Goal: Transaction & Acquisition: Book appointment/travel/reservation

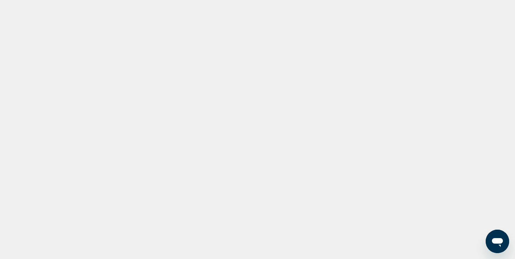
click at [43, 123] on div "Main content" at bounding box center [257, 110] width 515 height 220
click at [42, 123] on div "Main content" at bounding box center [257, 110] width 515 height 220
click at [93, 82] on div "Main content" at bounding box center [257, 110] width 515 height 220
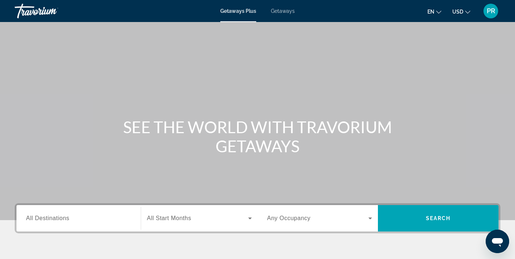
click at [55, 219] on span "All Destinations" at bounding box center [47, 218] width 43 height 6
click at [55, 219] on input "Destination All Destinations" at bounding box center [78, 218] width 105 height 9
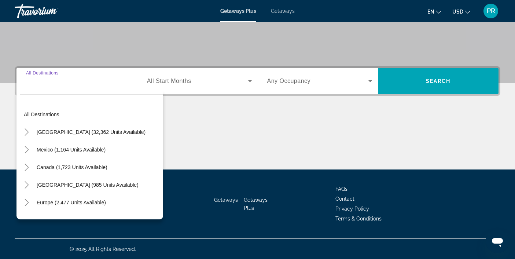
scroll to position [137, 0]
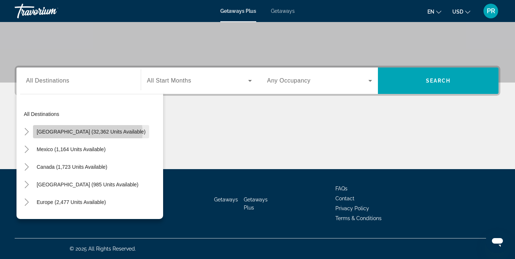
click at [88, 132] on span "United States (32,362 units available)" at bounding box center [91, 132] width 109 height 6
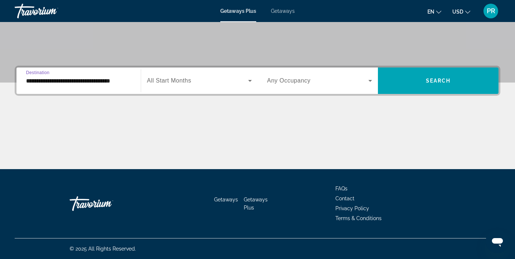
click at [90, 79] on input "**********" at bounding box center [78, 81] width 105 height 9
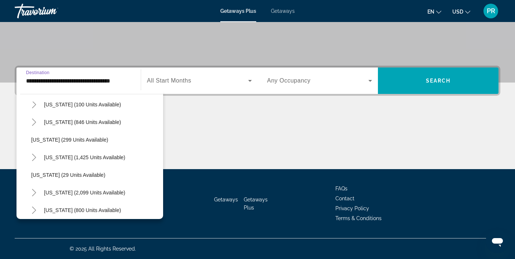
scroll to position [489, 0]
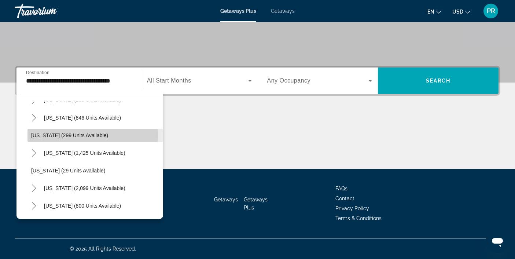
click at [75, 135] on span "Oregon (299 units available)" at bounding box center [69, 135] width 77 height 6
type input "**********"
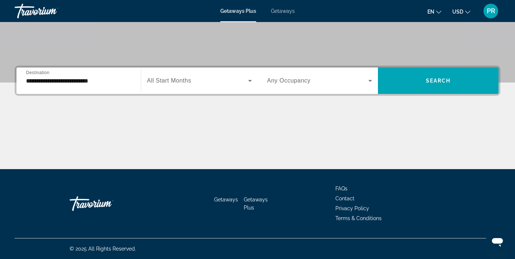
click at [169, 79] on span "All Start Months" at bounding box center [169, 80] width 44 height 6
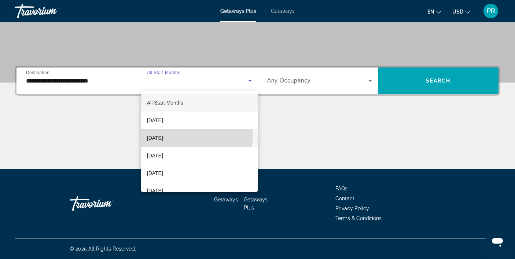
click at [163, 134] on span "[DATE]" at bounding box center [155, 137] width 16 height 9
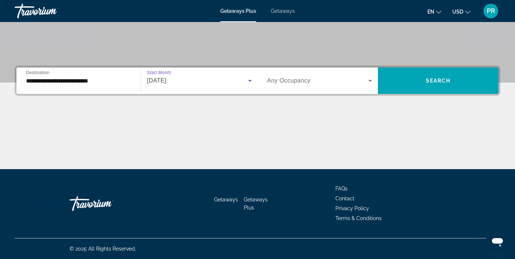
click at [289, 76] on div "Search widget" at bounding box center [319, 80] width 105 height 21
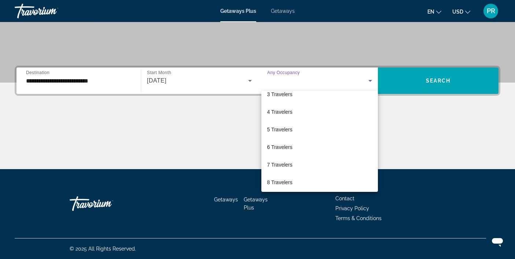
scroll to position [41, 0]
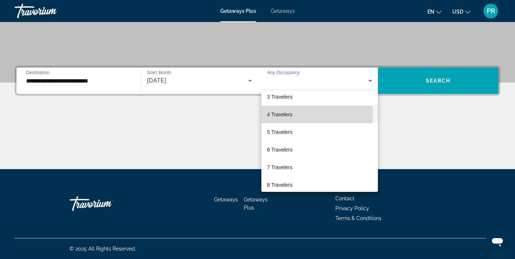
click at [281, 114] on span "4 Travelers" at bounding box center [279, 114] width 25 height 9
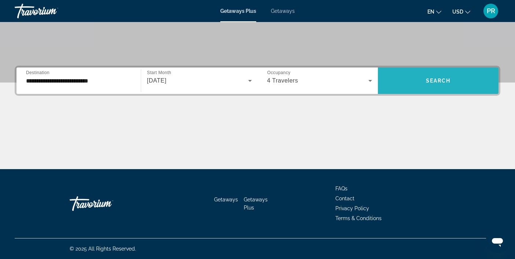
click at [403, 88] on span "Search widget" at bounding box center [438, 81] width 120 height 18
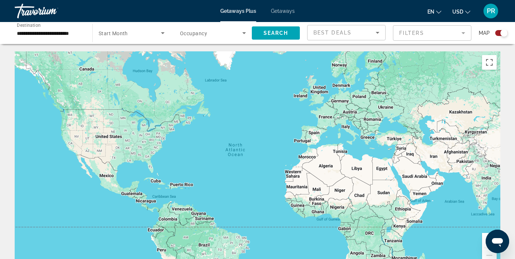
click at [66, 34] on input "**********" at bounding box center [50, 33] width 66 height 9
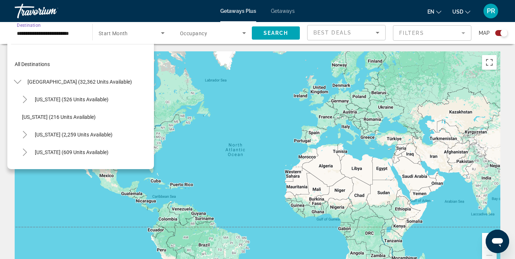
scroll to position [465, 0]
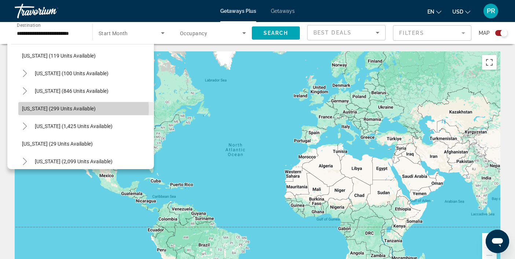
click at [77, 109] on span "Oregon (299 units available)" at bounding box center [59, 108] width 74 height 6
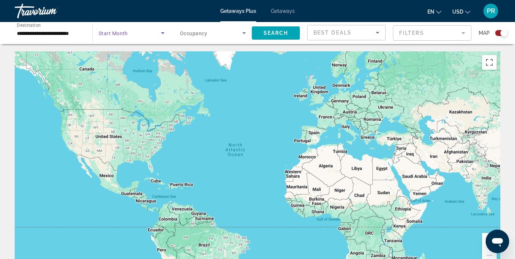
click at [152, 33] on span "Search widget" at bounding box center [130, 33] width 62 height 9
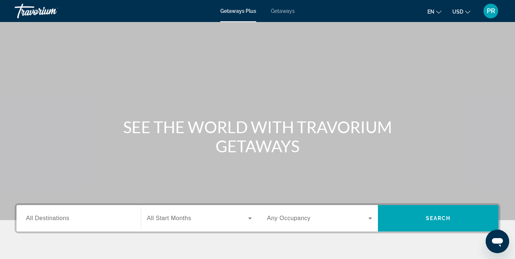
click at [287, 11] on span "Getaways" at bounding box center [283, 11] width 24 height 6
click at [78, 221] on input "Destination All Destinations" at bounding box center [78, 218] width 105 height 9
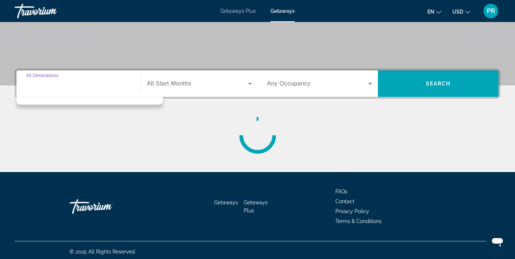
scroll to position [137, 0]
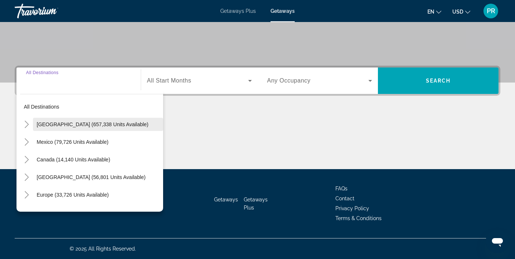
click at [73, 126] on span "[GEOGRAPHIC_DATA] (657,338 units available)" at bounding box center [93, 124] width 112 height 6
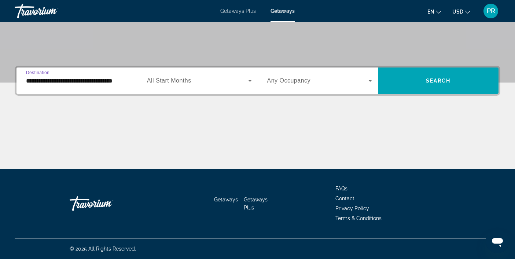
click at [80, 82] on input "**********" at bounding box center [78, 81] width 105 height 9
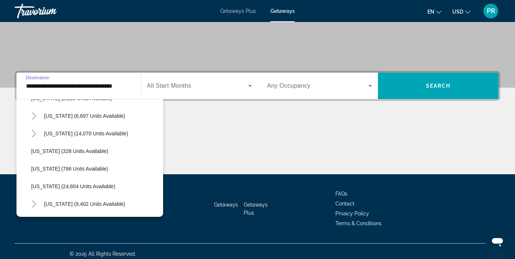
scroll to position [524, 0]
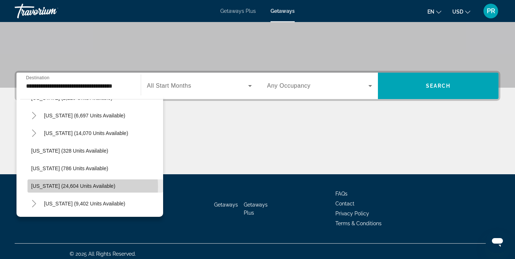
click at [60, 187] on span "[US_STATE] (24,604 units available)" at bounding box center [73, 186] width 84 height 6
type input "**********"
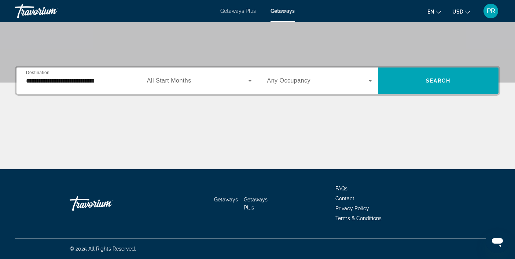
click at [181, 81] on span "All Start Months" at bounding box center [169, 80] width 44 height 6
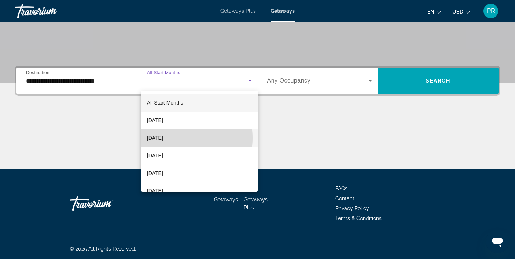
click at [163, 138] on span "[DATE]" at bounding box center [155, 137] width 16 height 9
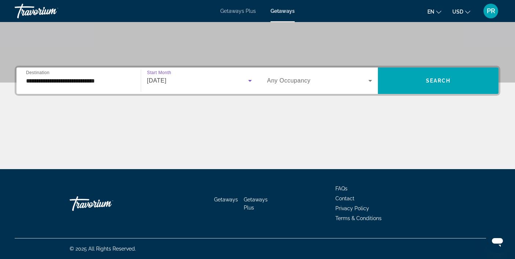
click at [274, 79] on span "Any Occupancy" at bounding box center [289, 80] width 44 height 6
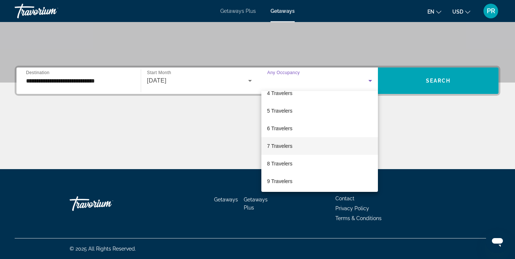
scroll to position [62, 0]
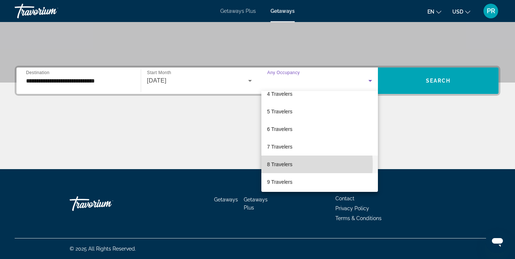
click at [279, 164] on span "8 Travelers" at bounding box center [279, 164] width 25 height 9
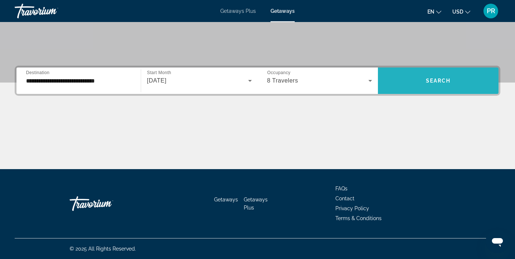
click at [422, 77] on span "Search widget" at bounding box center [438, 81] width 120 height 18
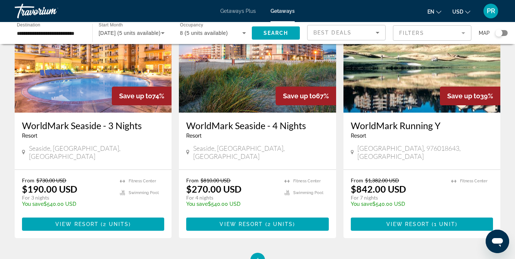
scroll to position [76, 0]
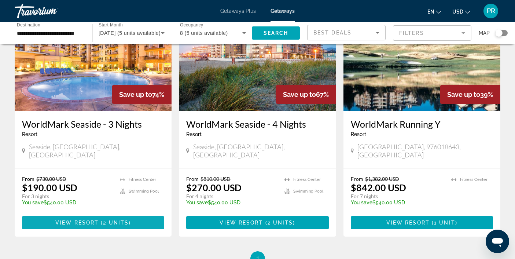
click at [68, 219] on span "View Resort" at bounding box center [76, 222] width 43 height 6
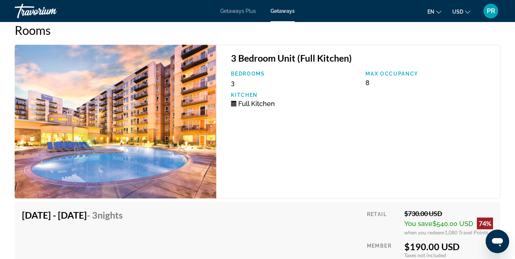
scroll to position [1436, 0]
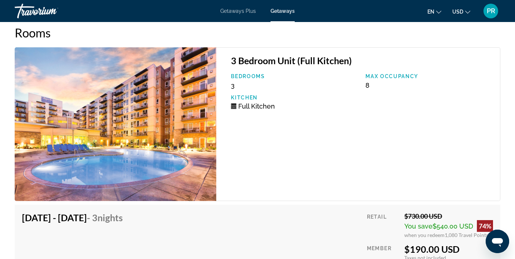
click at [147, 123] on img "Main content" at bounding box center [115, 123] width 201 height 153
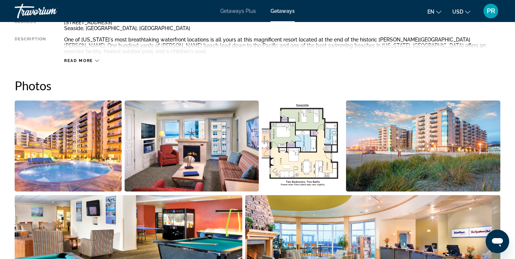
scroll to position [315, 0]
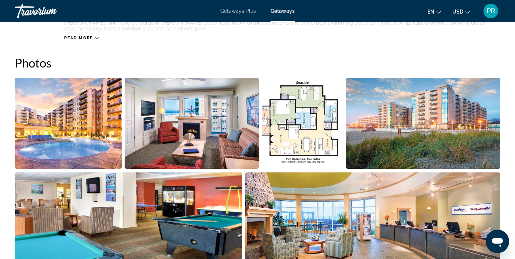
click at [85, 132] on img "Open full-screen image slider" at bounding box center [68, 123] width 107 height 91
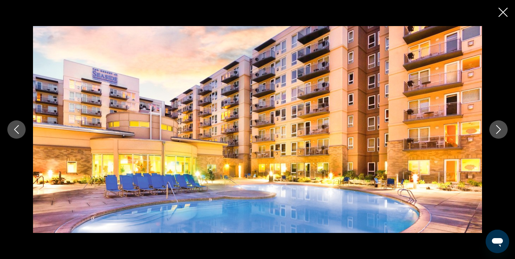
click at [498, 126] on icon "Next image" at bounding box center [498, 129] width 9 height 9
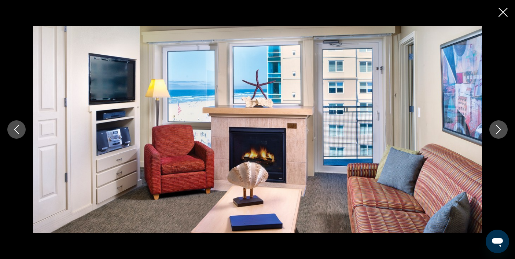
click at [498, 126] on icon "Next image" at bounding box center [498, 129] width 9 height 9
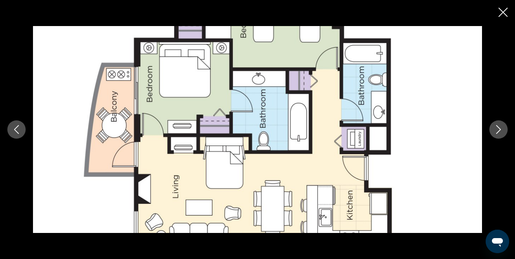
scroll to position [108, 0]
click at [498, 128] on icon "Next image" at bounding box center [498, 129] width 9 height 9
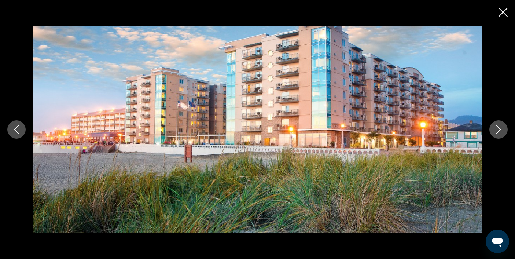
click at [498, 128] on icon "Next image" at bounding box center [498, 129] width 9 height 9
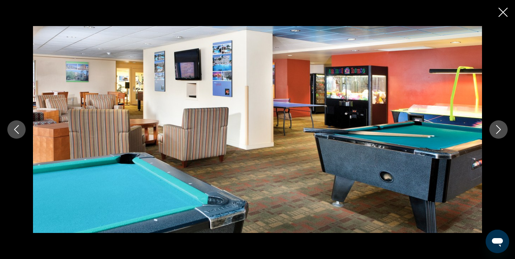
click at [498, 128] on icon "Next image" at bounding box center [498, 129] width 9 height 9
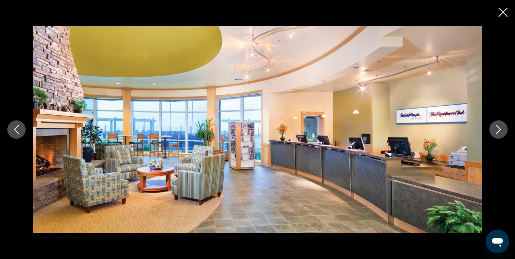
click at [498, 128] on icon "Next image" at bounding box center [498, 129] width 9 height 9
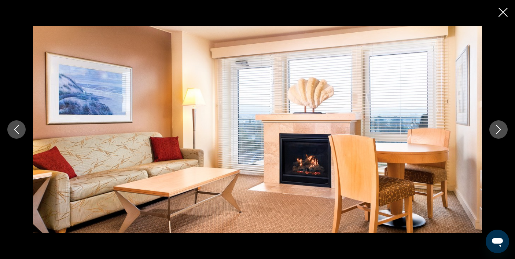
click at [498, 128] on icon "Next image" at bounding box center [498, 129] width 9 height 9
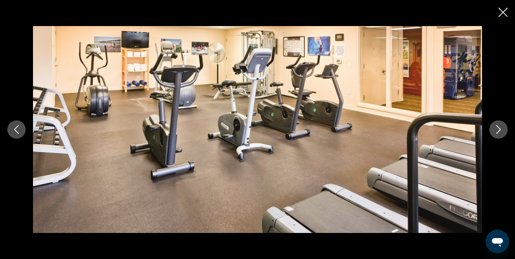
click at [498, 128] on icon "Next image" at bounding box center [498, 129] width 9 height 9
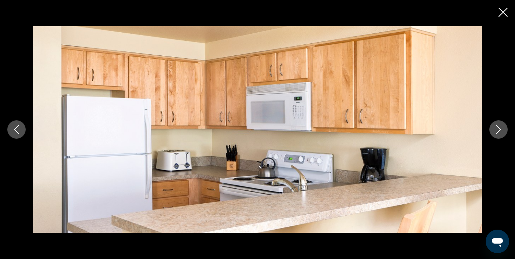
click at [502, 12] on icon "Close slideshow" at bounding box center [502, 12] width 9 height 9
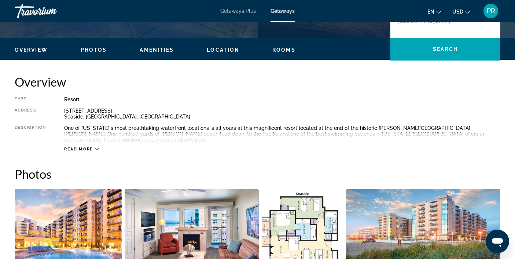
scroll to position [205, 0]
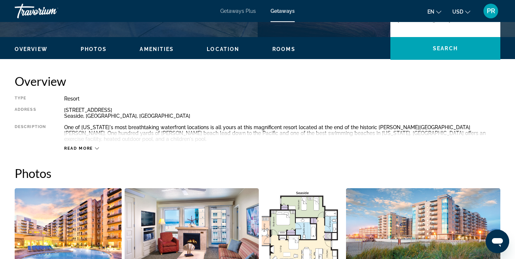
click at [85, 146] on span "Read more" at bounding box center [78, 148] width 29 height 5
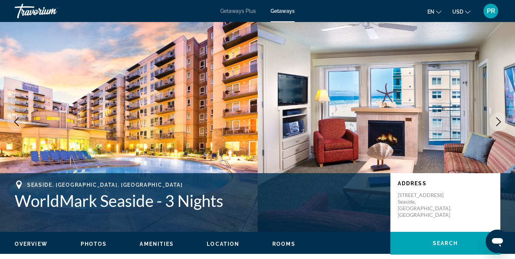
scroll to position [0, 0]
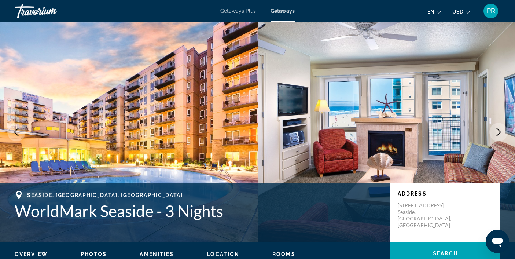
click at [314, 80] on img "Main content" at bounding box center [385, 132] width 257 height 220
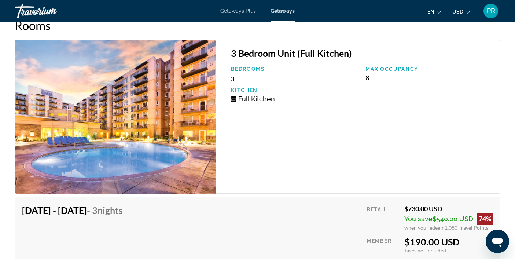
scroll to position [1445, 0]
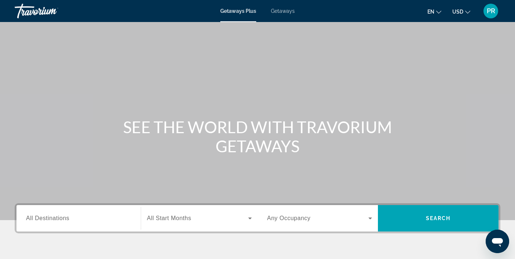
click at [276, 11] on span "Getaways" at bounding box center [283, 11] width 24 height 6
click at [67, 218] on span "All Destinations" at bounding box center [47, 218] width 43 height 6
click at [67, 218] on input "Destination All Destinations" at bounding box center [78, 218] width 105 height 9
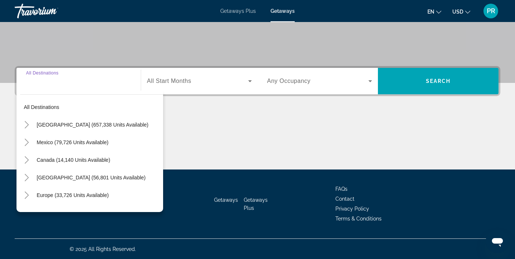
scroll to position [137, 0]
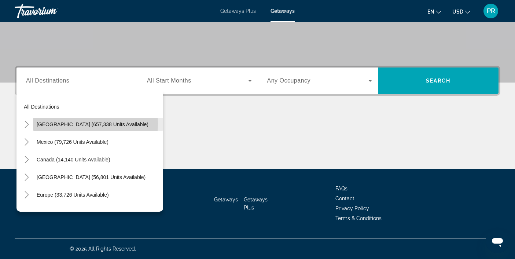
click at [91, 123] on span "[GEOGRAPHIC_DATA] (657,338 units available)" at bounding box center [93, 124] width 112 height 6
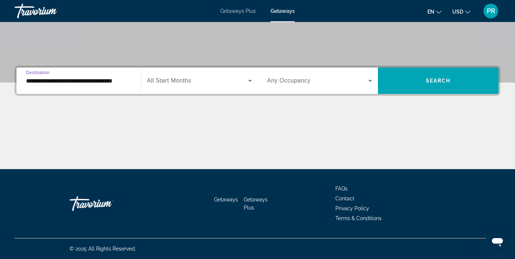
click at [101, 81] on input "**********" at bounding box center [78, 81] width 105 height 9
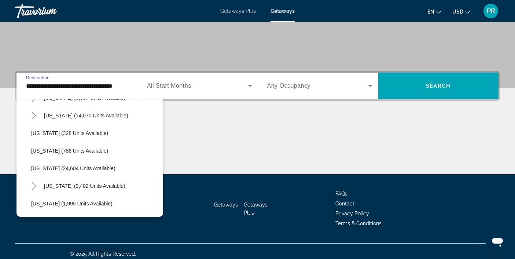
scroll to position [542, 0]
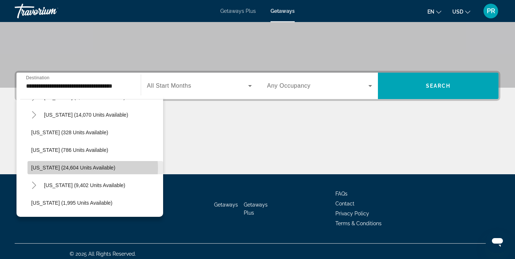
click at [86, 168] on span "[US_STATE] (24,604 units available)" at bounding box center [73, 167] width 84 height 6
type input "**********"
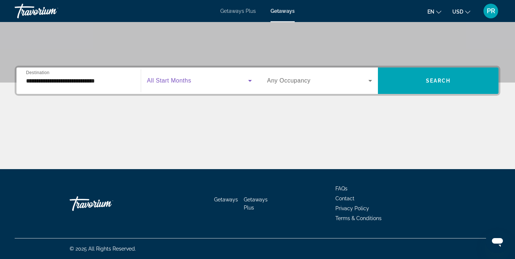
click at [201, 84] on span "Search widget" at bounding box center [197, 80] width 101 height 9
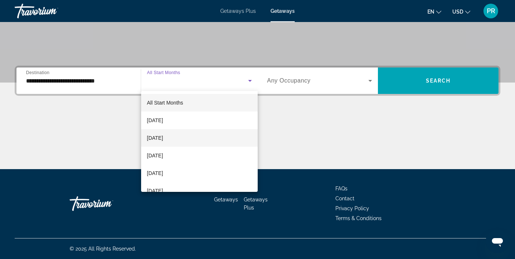
click at [163, 138] on span "[DATE]" at bounding box center [155, 137] width 16 height 9
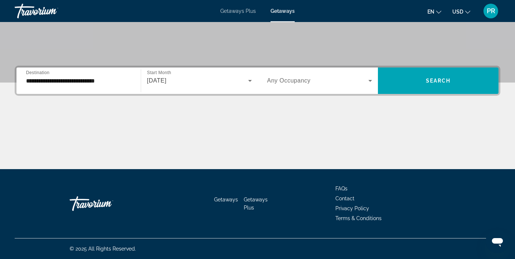
click at [313, 74] on div "Search widget" at bounding box center [319, 80] width 105 height 21
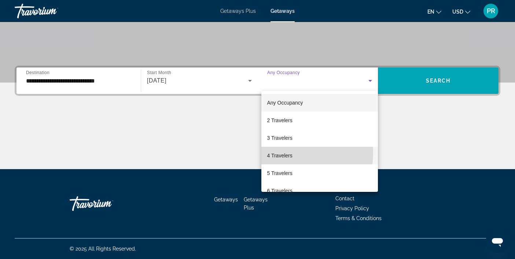
click at [285, 152] on span "4 Travelers" at bounding box center [279, 155] width 25 height 9
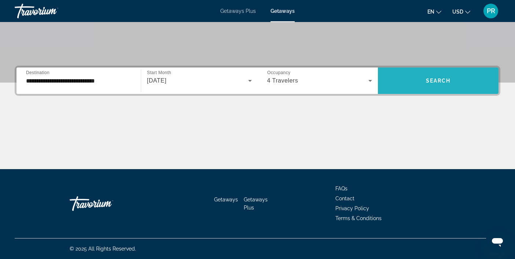
click at [420, 86] on span "Search widget" at bounding box center [438, 81] width 120 height 18
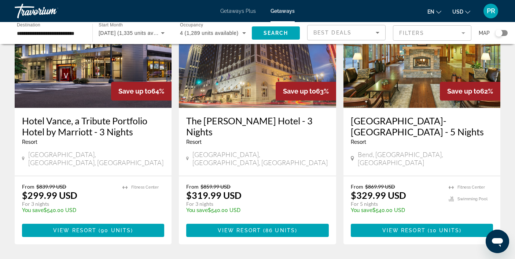
scroll to position [862, 0]
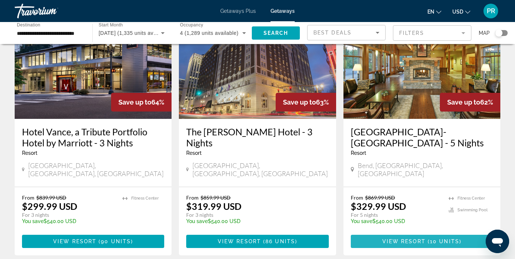
click at [407, 238] on span "View Resort" at bounding box center [403, 241] width 43 height 6
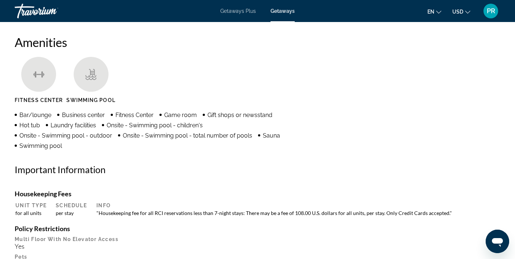
scroll to position [501, 0]
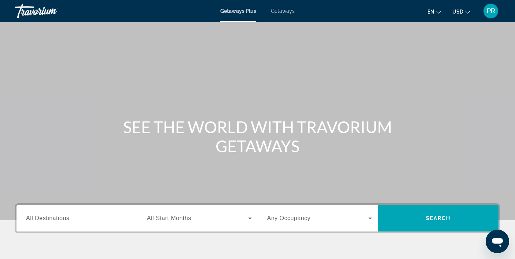
click at [285, 13] on span "Getaways" at bounding box center [283, 11] width 24 height 6
click at [81, 223] on div "Search widget" at bounding box center [78, 218] width 105 height 21
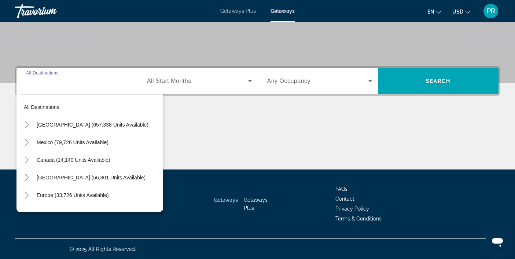
scroll to position [137, 0]
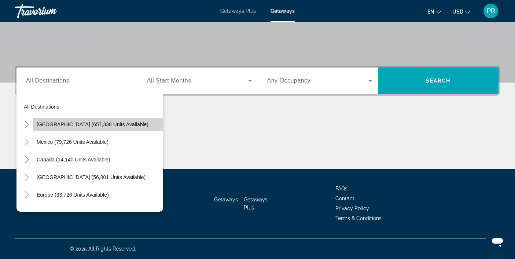
click at [102, 123] on span "[GEOGRAPHIC_DATA] (657,338 units available)" at bounding box center [93, 124] width 112 height 6
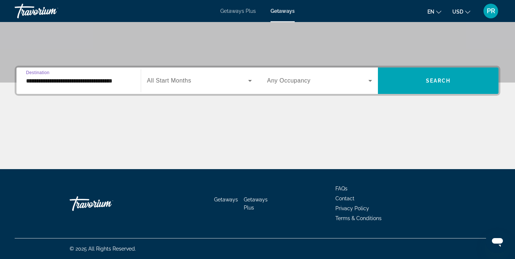
click at [110, 83] on input "**********" at bounding box center [78, 81] width 105 height 9
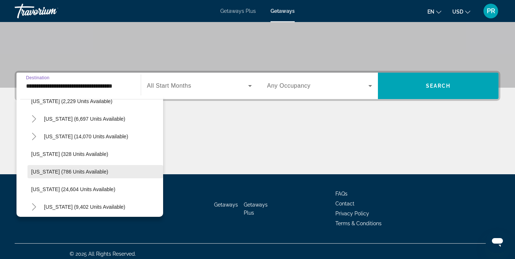
scroll to position [521, 0]
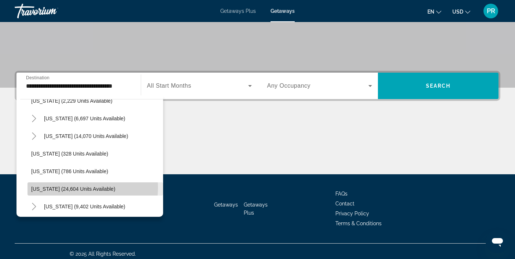
click at [82, 187] on span "[US_STATE] (24,604 units available)" at bounding box center [73, 189] width 84 height 6
type input "**********"
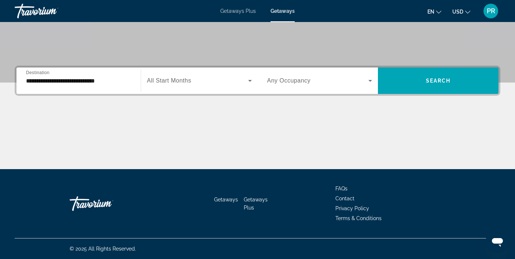
click at [190, 78] on span "All Start Months" at bounding box center [169, 80] width 44 height 6
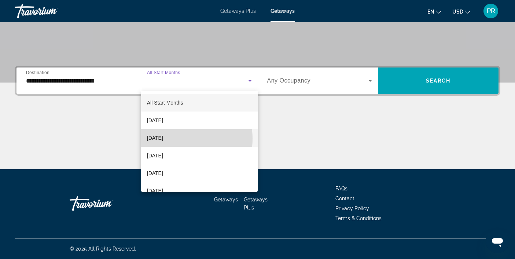
click at [163, 138] on span "October 2025" at bounding box center [155, 137] width 16 height 9
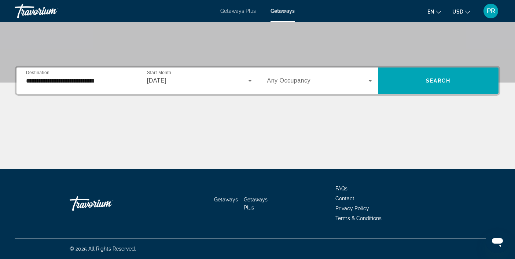
click at [277, 82] on span "Any Occupancy" at bounding box center [289, 80] width 44 height 6
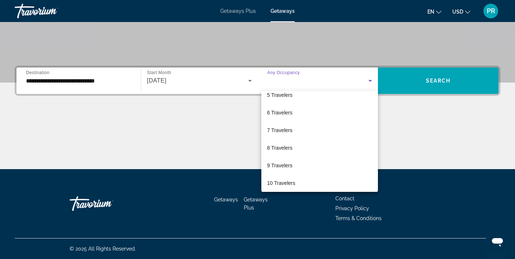
scroll to position [81, 0]
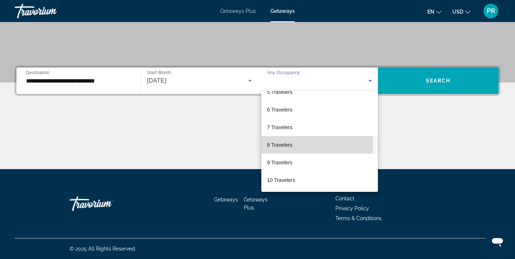
click at [283, 144] on span "8 Travelers" at bounding box center [279, 144] width 25 height 9
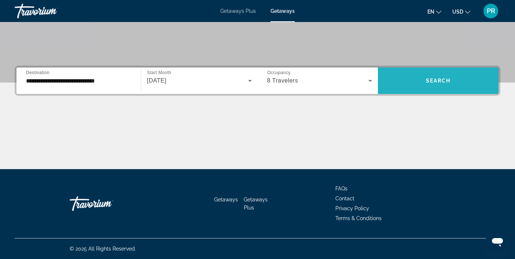
click at [413, 78] on span "Search widget" at bounding box center [438, 81] width 120 height 18
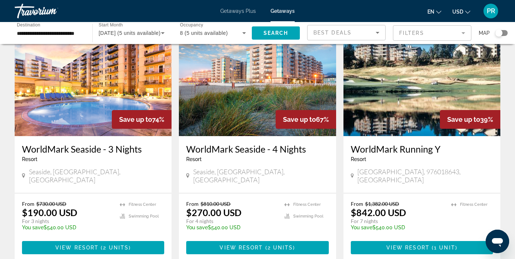
scroll to position [51, 0]
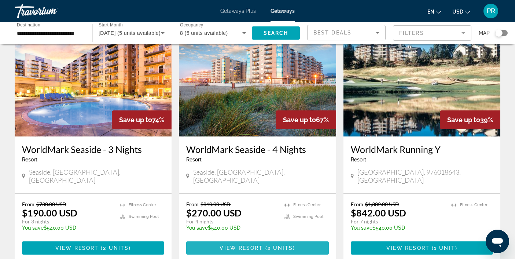
click at [291, 245] on span "2 units" at bounding box center [280, 248] width 26 height 6
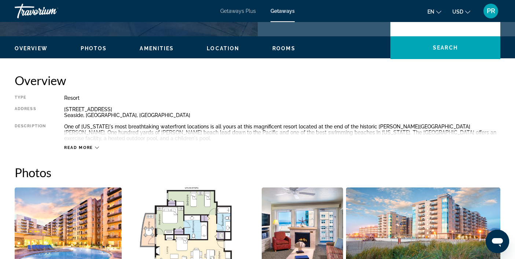
scroll to position [209, 0]
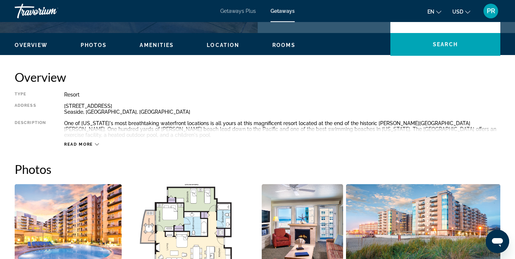
click at [81, 142] on span "Read more" at bounding box center [78, 144] width 29 height 5
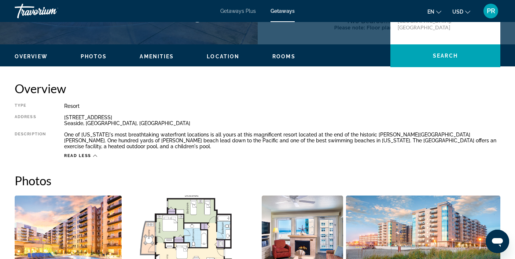
scroll to position [0, 0]
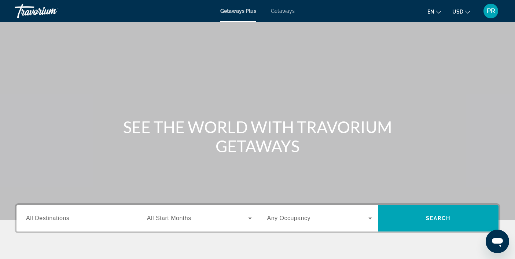
click at [99, 219] on input "Destination All Destinations" at bounding box center [78, 218] width 105 height 9
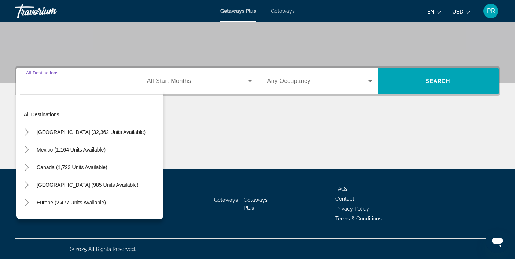
scroll to position [137, 0]
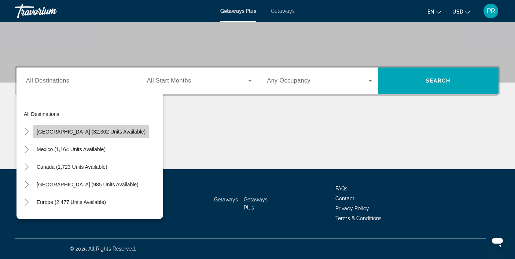
click at [112, 132] on span "[GEOGRAPHIC_DATA] (32,362 units available)" at bounding box center [91, 132] width 109 height 6
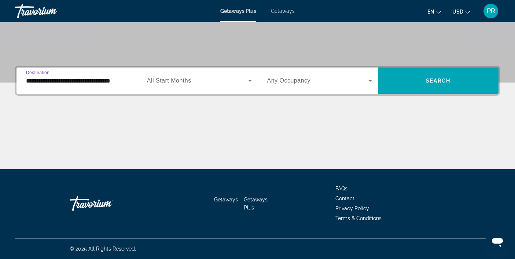
click at [119, 78] on input "**********" at bounding box center [78, 81] width 105 height 9
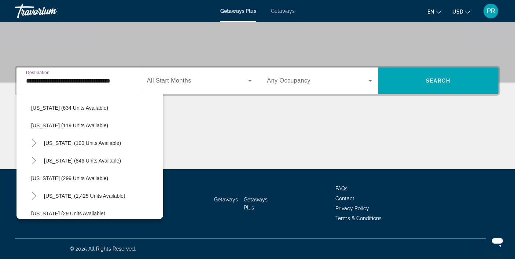
scroll to position [446, 0]
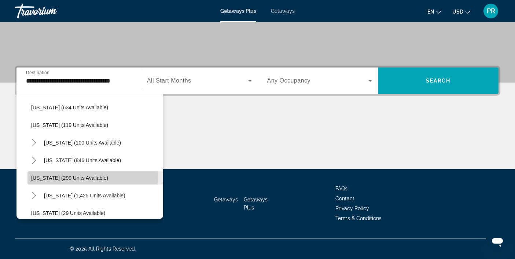
click at [83, 175] on span "[US_STATE] (299 units available)" at bounding box center [69, 178] width 77 height 6
type input "**********"
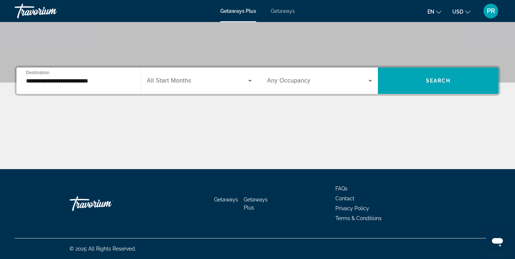
click at [178, 82] on span "All Start Months" at bounding box center [169, 80] width 44 height 6
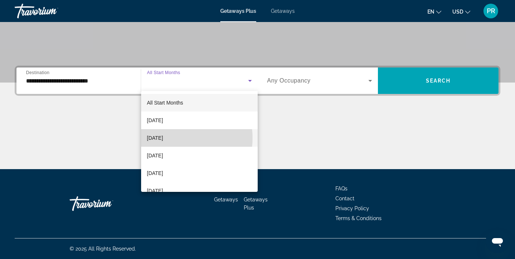
click at [163, 138] on span "[DATE]" at bounding box center [155, 137] width 16 height 9
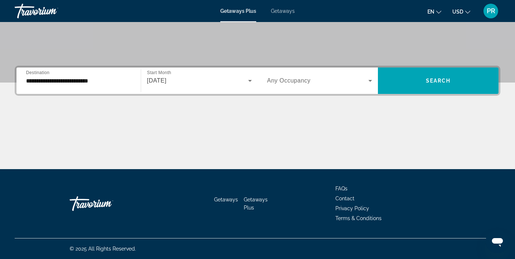
click at [283, 82] on span "Any Occupancy" at bounding box center [289, 80] width 44 height 6
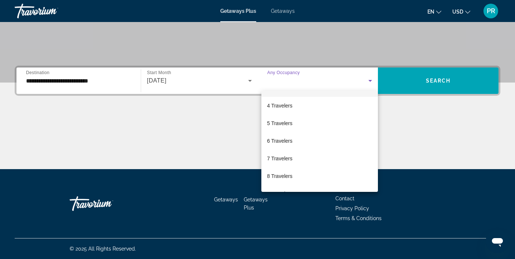
scroll to position [59, 0]
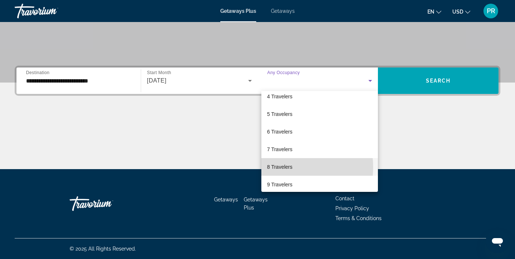
click at [285, 167] on span "8 Travelers" at bounding box center [279, 166] width 25 height 9
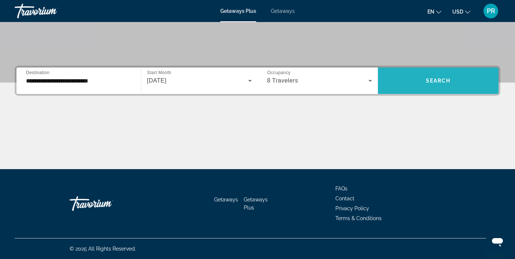
click at [400, 80] on span "Search widget" at bounding box center [438, 81] width 120 height 18
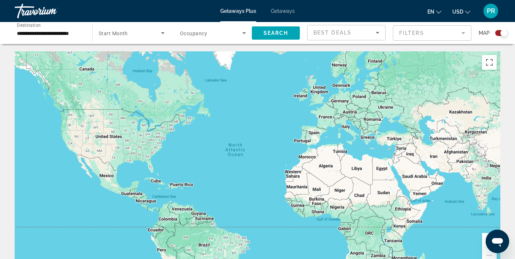
click at [286, 13] on span "Getaways" at bounding box center [283, 11] width 24 height 6
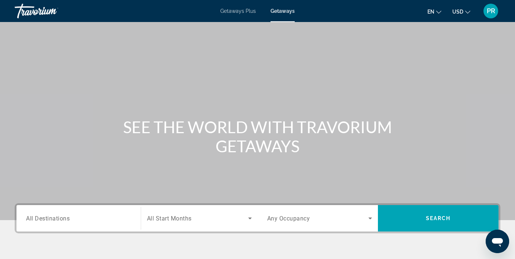
click at [64, 227] on div "Search widget" at bounding box center [78, 218] width 105 height 21
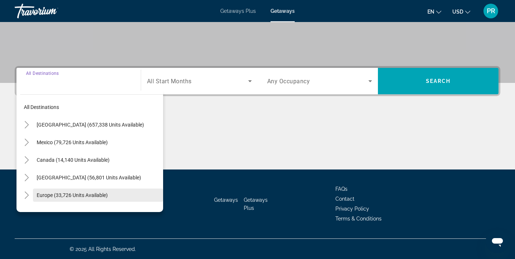
scroll to position [137, 0]
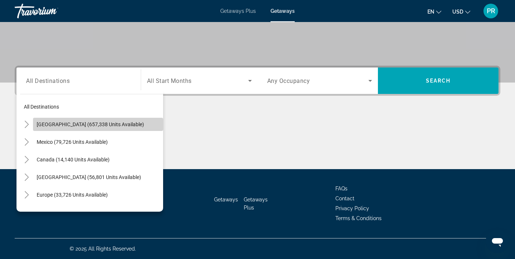
click at [102, 127] on span "Search widget" at bounding box center [98, 124] width 130 height 18
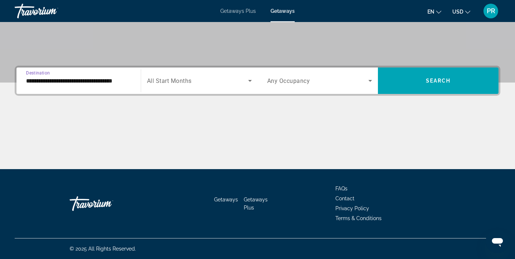
click at [105, 82] on input "**********" at bounding box center [78, 81] width 105 height 9
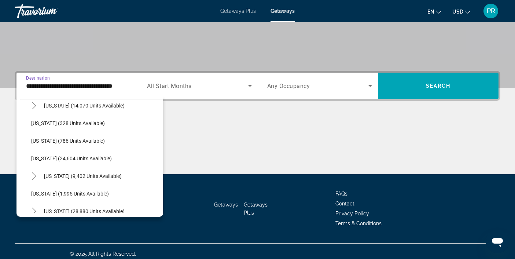
scroll to position [557, 0]
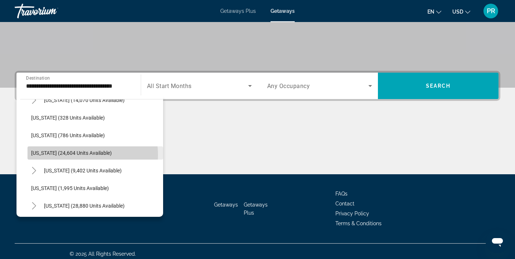
click at [86, 155] on span "[US_STATE] (24,604 units available)" at bounding box center [71, 153] width 81 height 6
type input "**********"
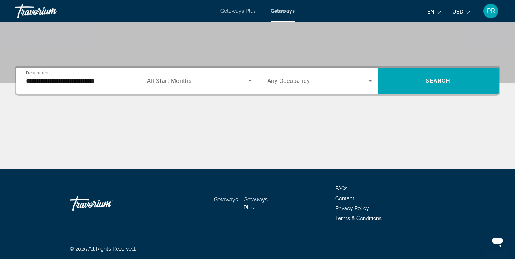
click at [185, 94] on div "**********" at bounding box center [257, 81] width 485 height 30
click at [187, 88] on div "Search widget" at bounding box center [199, 80] width 105 height 21
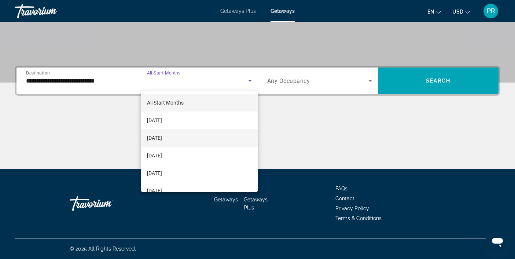
click at [162, 137] on span "[DATE]" at bounding box center [154, 137] width 15 height 9
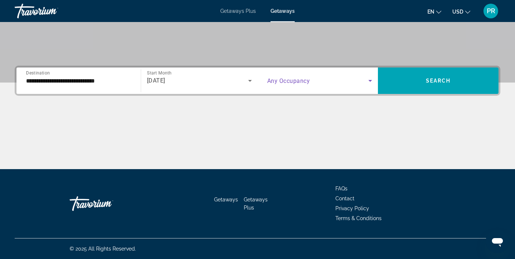
click at [332, 78] on span "Search widget" at bounding box center [317, 80] width 101 height 9
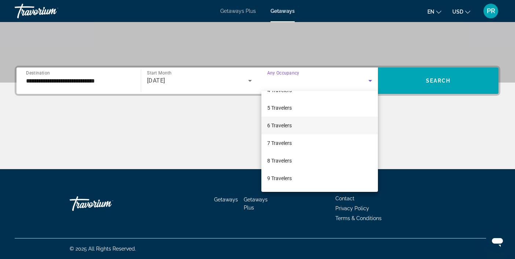
scroll to position [66, 0]
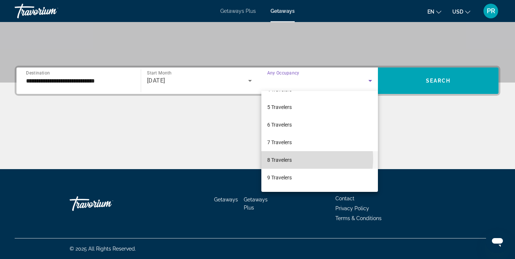
click at [293, 159] on mat-option "8 Travelers" at bounding box center [319, 160] width 117 height 18
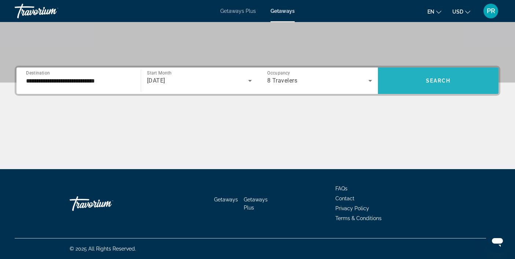
click at [401, 80] on span "Search widget" at bounding box center [438, 81] width 120 height 18
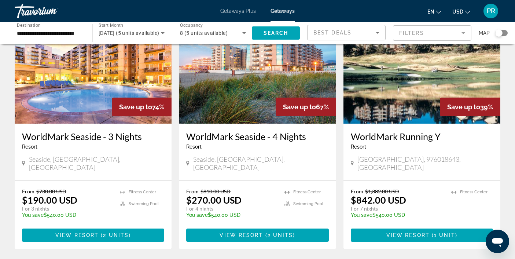
scroll to position [62, 0]
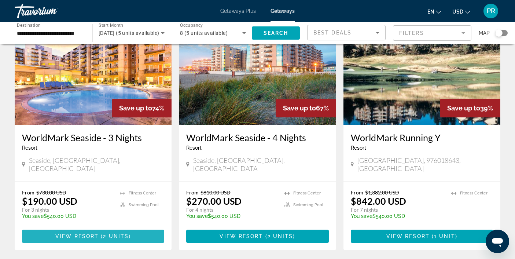
click at [111, 233] on span "2 units" at bounding box center [116, 236] width 26 height 6
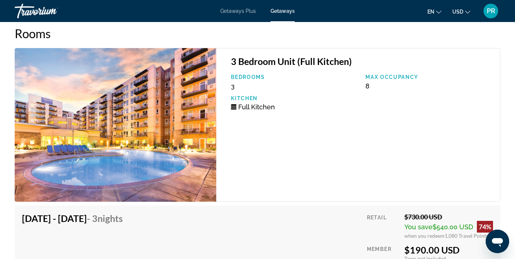
scroll to position [1437, 0]
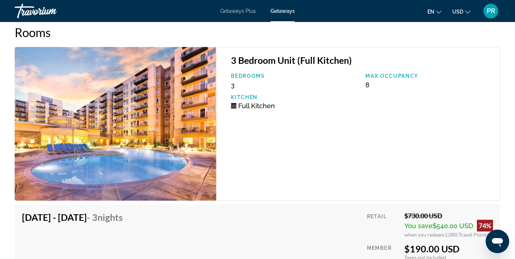
click at [125, 134] on img "Main content" at bounding box center [115, 123] width 201 height 153
click at [164, 145] on img "Main content" at bounding box center [115, 123] width 201 height 153
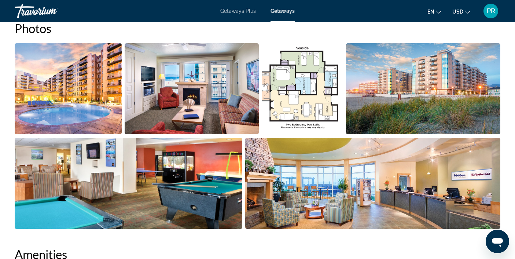
scroll to position [348, 0]
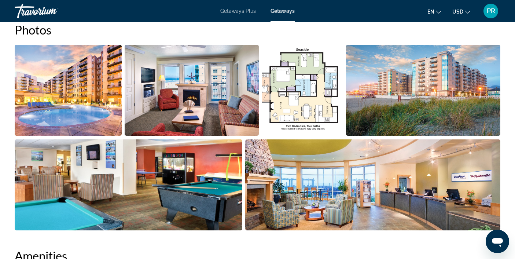
click at [301, 105] on img "Open full-screen image slider" at bounding box center [301, 90] width 81 height 91
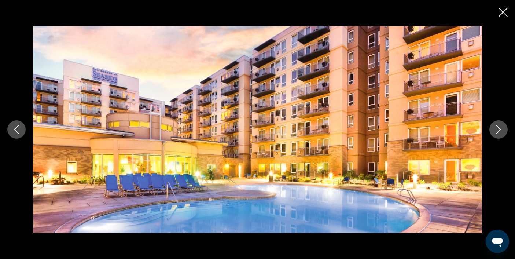
click at [301, 105] on img "Main content" at bounding box center [257, 129] width 449 height 207
click at [501, 13] on icon "Close slideshow" at bounding box center [502, 12] width 9 height 9
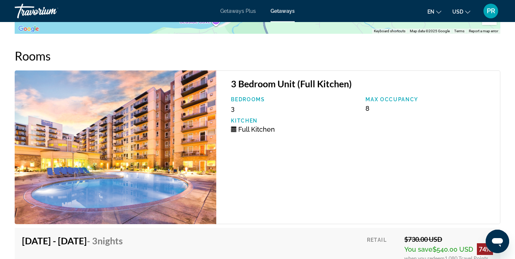
scroll to position [1414, 0]
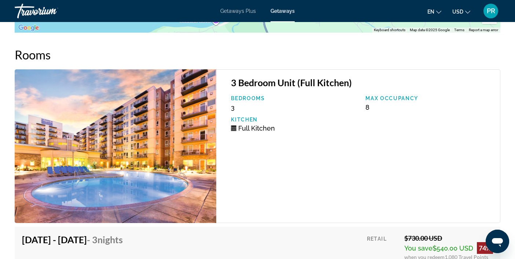
click at [245, 95] on p "Bedrooms" at bounding box center [294, 98] width 127 height 6
click at [230, 124] on div "Kitchen Full Kitchen" at bounding box center [294, 123] width 134 height 15
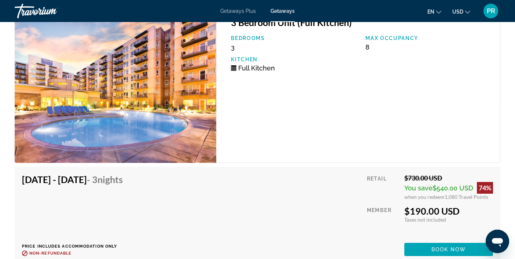
scroll to position [1471, 0]
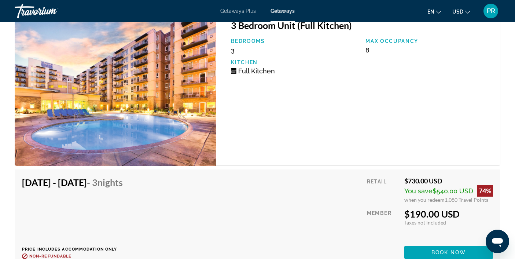
click at [236, 70] on icon "Main content" at bounding box center [233, 72] width 5 height 4
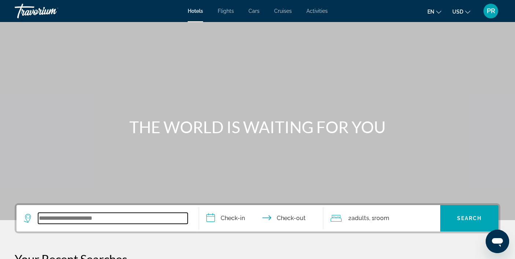
click at [67, 218] on input "Search widget" at bounding box center [112, 217] width 149 height 11
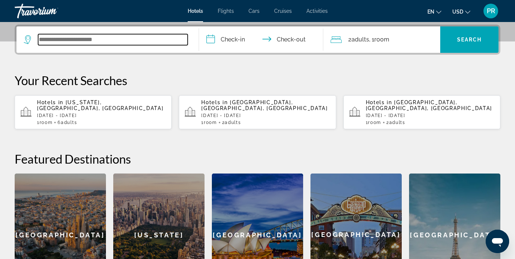
scroll to position [179, 0]
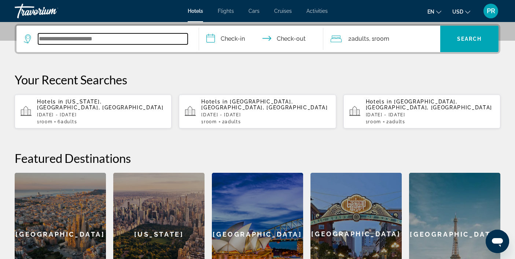
type input "*"
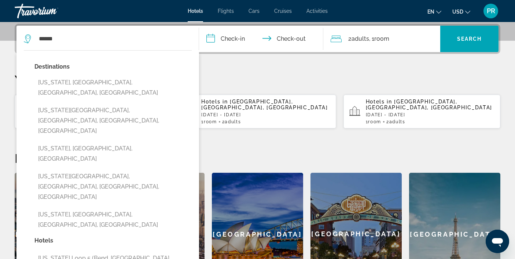
drag, startPoint x: 104, startPoint y: 118, endPoint x: 115, endPoint y: 209, distance: 91.9
click at [115, 209] on div "Destinations [US_STATE], [GEOGRAPHIC_DATA], [GEOGRAPHIC_DATA], [GEOGRAPHIC_DATA…" at bounding box center [108, 244] width 168 height 373
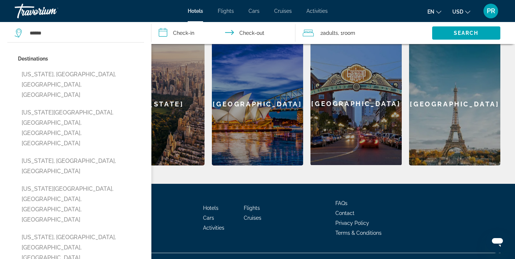
scroll to position [318, 0]
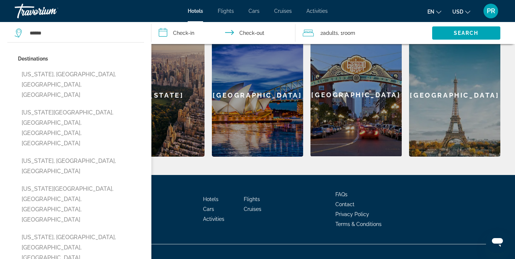
click at [123, 53] on p "Destinations" at bounding box center [81, 58] width 126 height 10
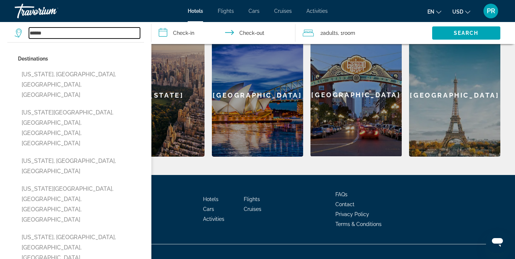
type input "**********"
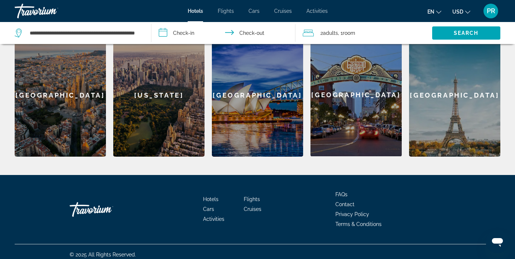
click at [174, 33] on input "**********" at bounding box center [224, 34] width 147 height 24
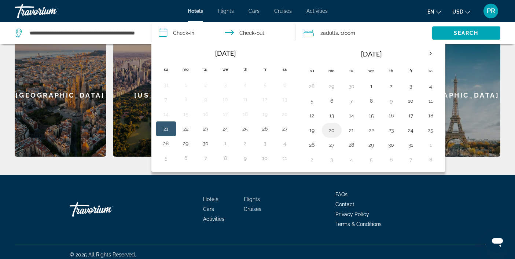
click at [333, 130] on button "20" at bounding box center [332, 130] width 12 height 10
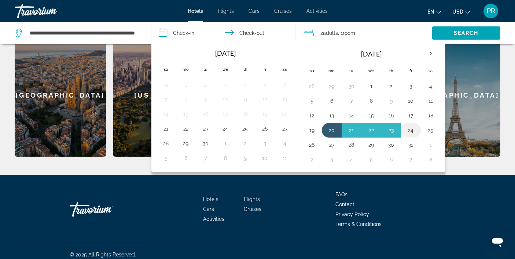
click at [412, 131] on button "24" at bounding box center [411, 130] width 12 height 10
type input "**********"
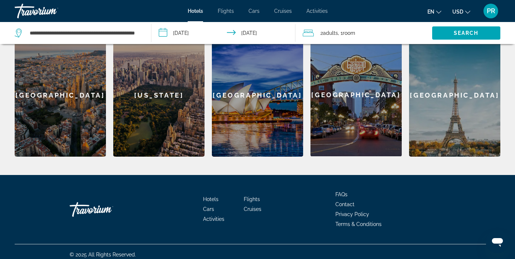
click at [334, 31] on span "Adults" at bounding box center [330, 33] width 15 height 6
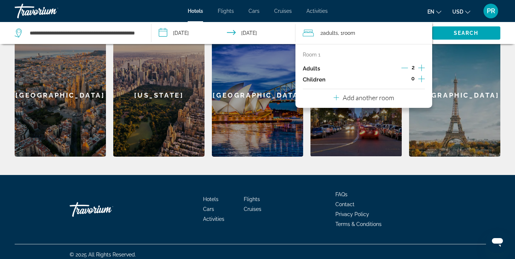
click at [420, 67] on icon "Increment adults" at bounding box center [421, 67] width 7 height 9
click at [383, 98] on p "Add another room" at bounding box center [367, 97] width 51 height 8
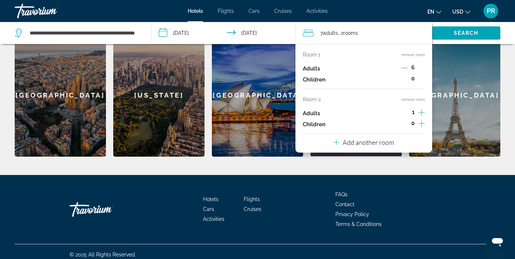
click at [406, 66] on icon "Decrement adults" at bounding box center [404, 67] width 7 height 7
click at [420, 113] on icon "Increment adults" at bounding box center [421, 112] width 7 height 9
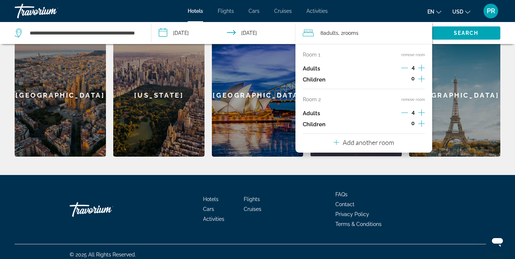
click at [420, 113] on icon "Increment adults" at bounding box center [421, 112] width 7 height 9
click at [405, 111] on icon "Decrement adults" at bounding box center [404, 112] width 7 height 7
click at [453, 69] on div "Paris" at bounding box center [454, 95] width 91 height 123
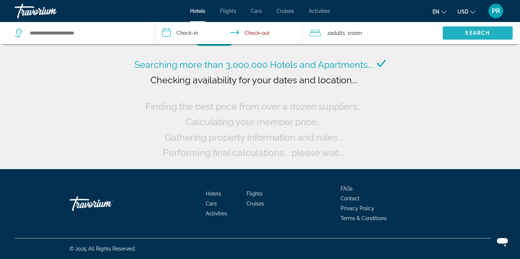
click at [457, 35] on span "Search widget" at bounding box center [478, 33] width 70 height 18
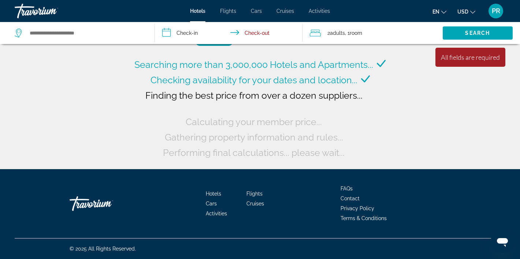
click at [380, 30] on div "2 Adult Adults , 1 Room rooms" at bounding box center [376, 33] width 133 height 10
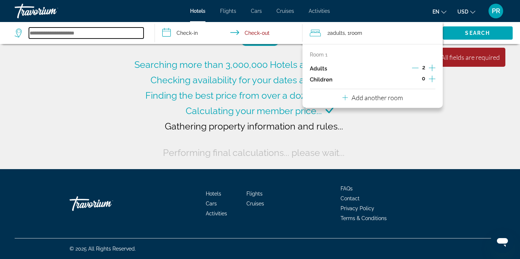
click at [96, 34] on input "Search widget" at bounding box center [86, 32] width 115 height 11
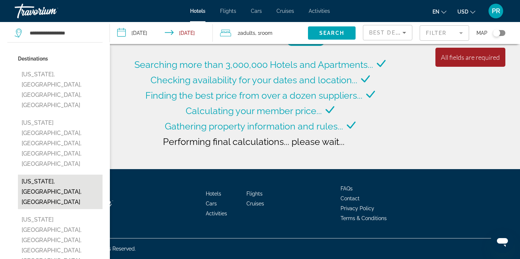
click at [59, 116] on button "Oregon District, Dayton, OH, United States" at bounding box center [60, 143] width 85 height 55
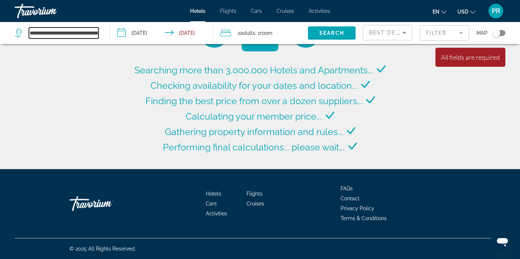
click at [88, 34] on input "**********" at bounding box center [64, 32] width 70 height 11
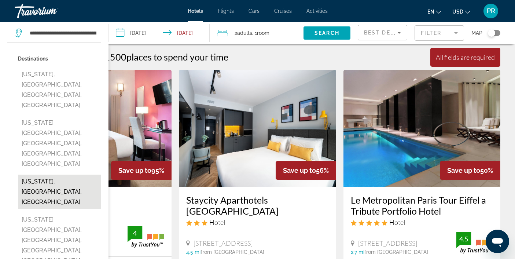
click at [73, 174] on button "Oregon, OR, United States" at bounding box center [59, 191] width 83 height 34
type input "**********"
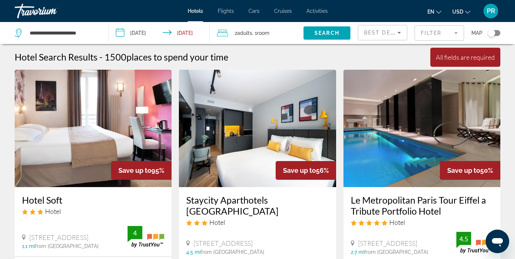
click at [151, 31] on input "**********" at bounding box center [160, 34] width 104 height 24
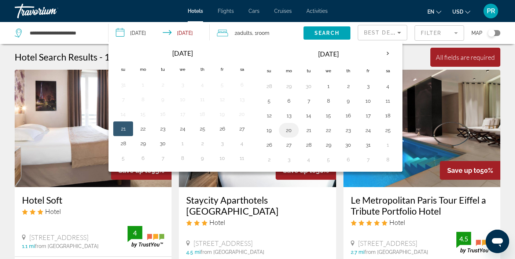
click at [290, 127] on button "20" at bounding box center [289, 130] width 12 height 10
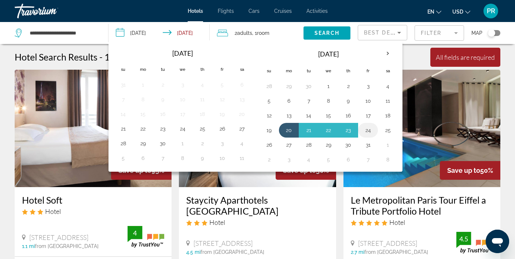
click at [368, 130] on button "24" at bounding box center [368, 130] width 12 height 10
type input "**********"
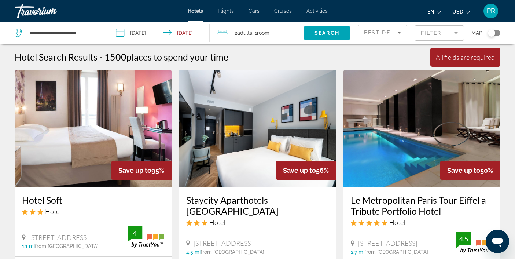
click at [266, 33] on span "Room" at bounding box center [263, 33] width 12 height 6
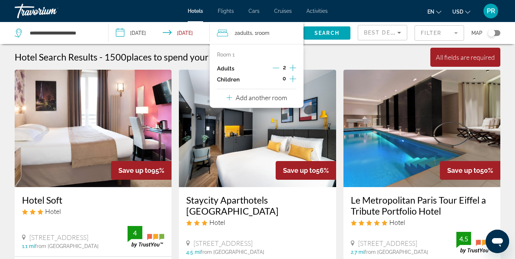
click at [292, 65] on icon "Increment adults" at bounding box center [292, 67] width 7 height 9
click at [277, 67] on icon "Decrement adults" at bounding box center [275, 67] width 7 height 7
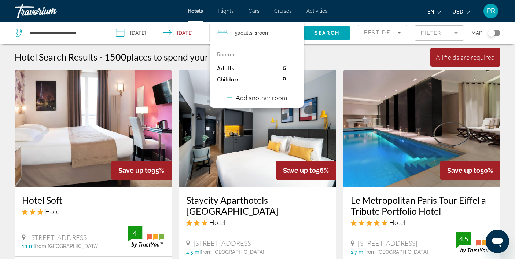
click at [277, 67] on icon "Decrement adults" at bounding box center [275, 67] width 7 height 7
click at [266, 98] on p "Add another room" at bounding box center [260, 97] width 51 height 8
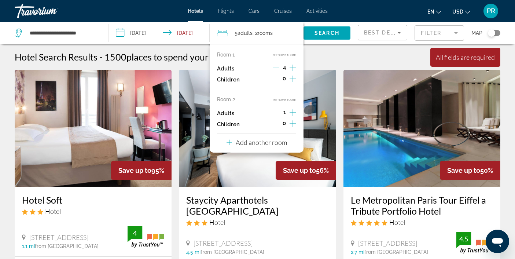
click at [289, 111] on icon "Increment adults" at bounding box center [292, 112] width 7 height 9
click at [277, 111] on icon "Decrement adults" at bounding box center [275, 112] width 7 height 7
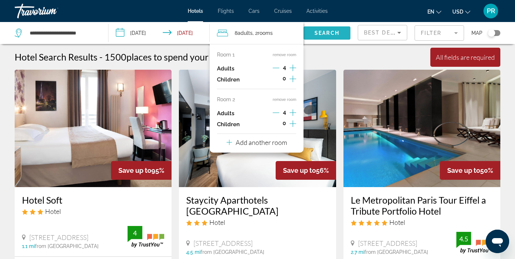
click at [327, 32] on span "Search" at bounding box center [326, 33] width 25 height 6
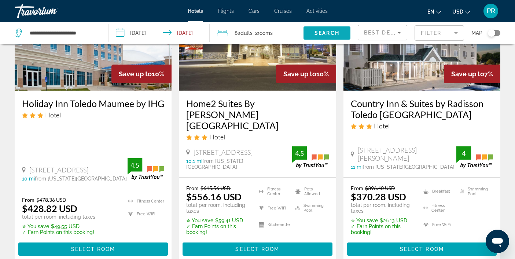
scroll to position [1009, 0]
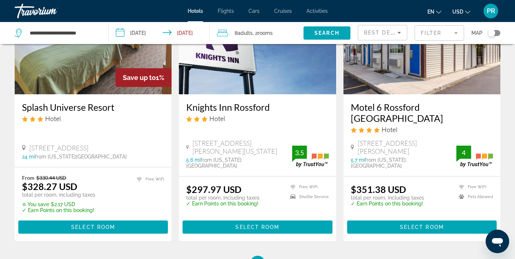
scroll to position [1012, 0]
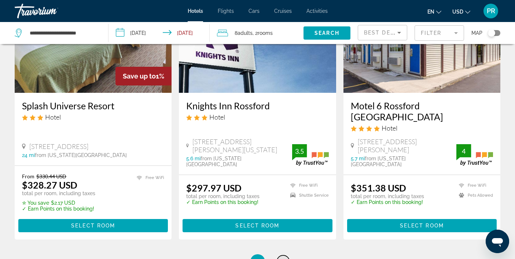
click at [285, 255] on link "page 3" at bounding box center [282, 261] width 13 height 13
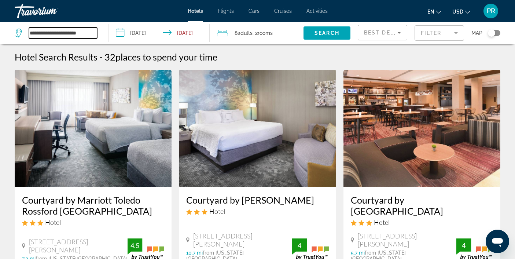
click at [74, 33] on input "**********" at bounding box center [63, 32] width 68 height 11
click at [96, 33] on input "**********" at bounding box center [63, 32] width 68 height 11
type input "*"
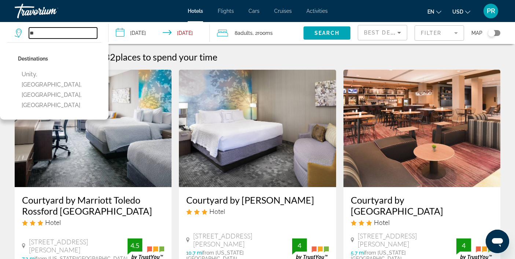
type input "*"
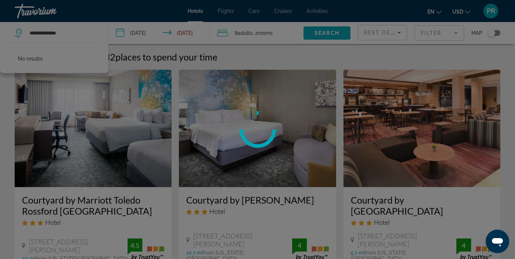
click at [315, 35] on span "Search" at bounding box center [326, 33] width 25 height 6
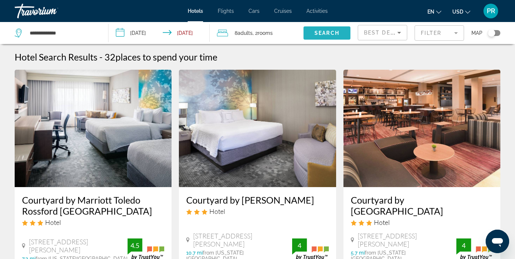
click at [321, 29] on span "Search widget" at bounding box center [326, 33] width 47 height 18
click at [321, 34] on span "Search" at bounding box center [326, 33] width 25 height 6
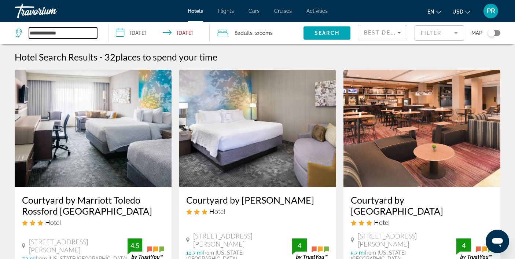
click at [49, 33] on input "**********" at bounding box center [63, 32] width 68 height 11
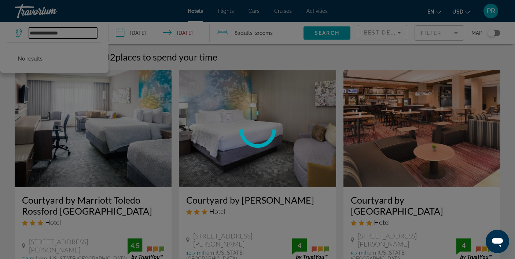
type input "**********"
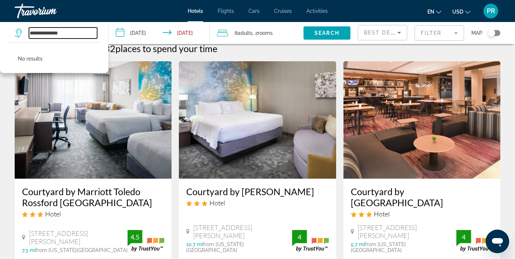
scroll to position [11, 0]
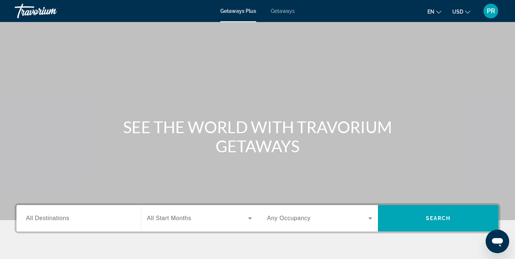
click at [42, 218] on span "All Destinations" at bounding box center [47, 218] width 43 height 6
click at [42, 218] on input "Destination All Destinations" at bounding box center [78, 218] width 105 height 9
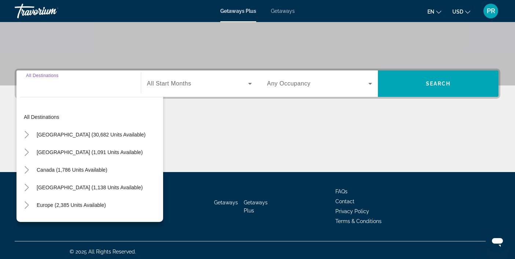
scroll to position [137, 0]
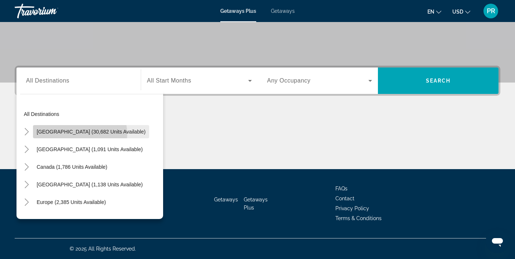
click at [64, 134] on span "Search widget" at bounding box center [91, 132] width 116 height 18
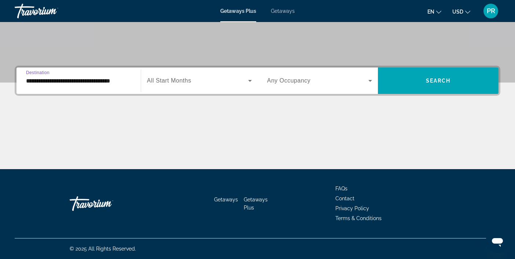
click at [77, 79] on input "**********" at bounding box center [78, 81] width 105 height 9
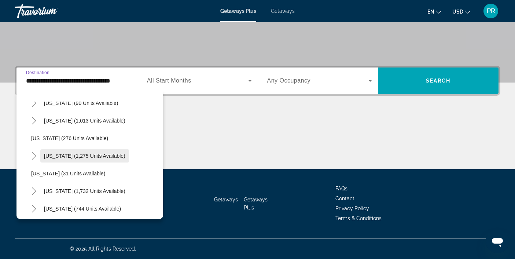
scroll to position [487, 0]
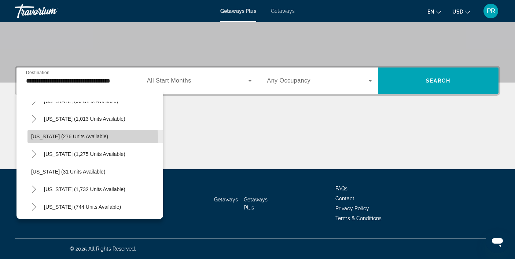
click at [72, 138] on span "[US_STATE] (276 units available)" at bounding box center [69, 136] width 77 height 6
type input "**********"
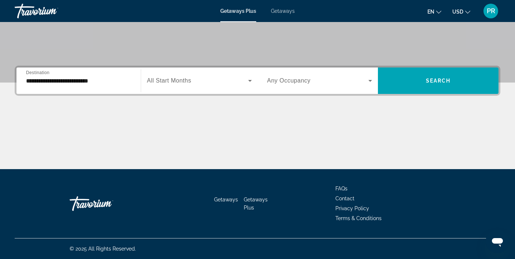
click at [173, 80] on span "All Start Months" at bounding box center [169, 80] width 44 height 6
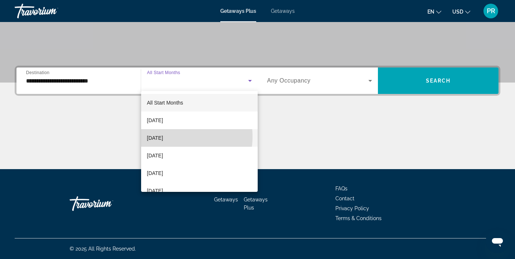
click at [163, 136] on span "[DATE]" at bounding box center [155, 137] width 16 height 9
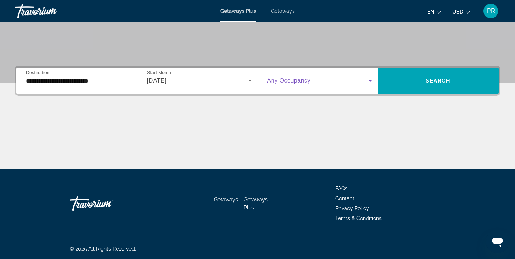
click at [294, 77] on span "Search widget" at bounding box center [317, 80] width 101 height 9
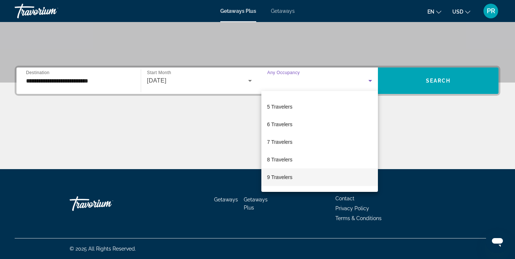
scroll to position [81, 0]
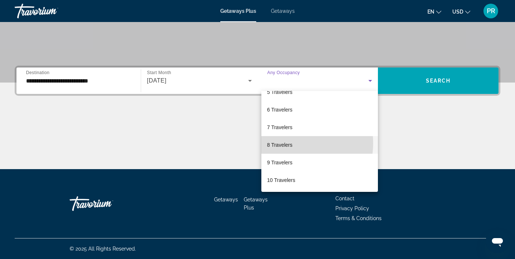
click at [286, 143] on span "8 Travelers" at bounding box center [279, 144] width 25 height 9
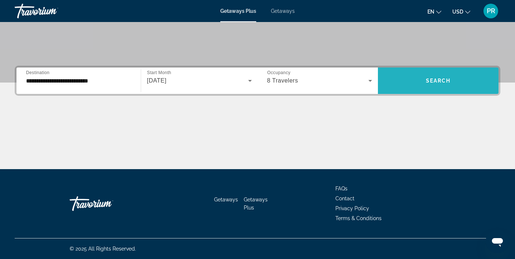
click at [401, 84] on span "Search widget" at bounding box center [438, 81] width 120 height 18
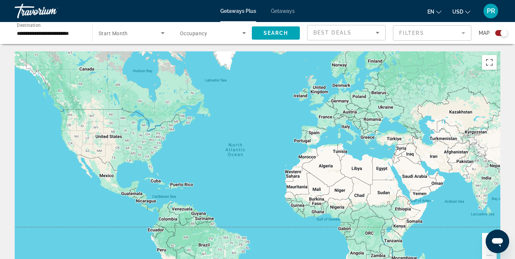
click at [124, 33] on span "Start Month" at bounding box center [113, 33] width 29 height 6
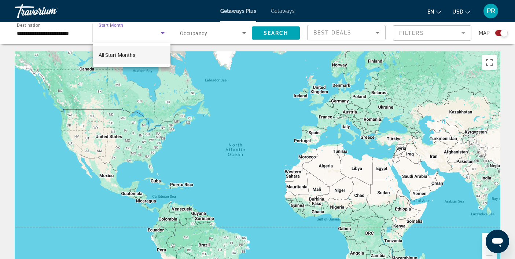
click at [127, 34] on div at bounding box center [257, 129] width 515 height 259
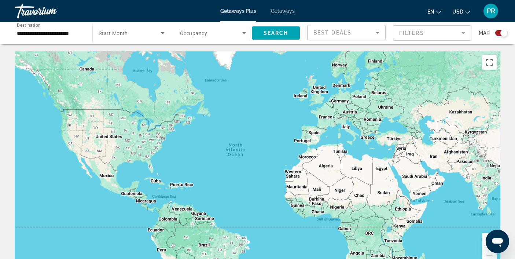
click at [279, 10] on span "Getaways" at bounding box center [283, 11] width 24 height 6
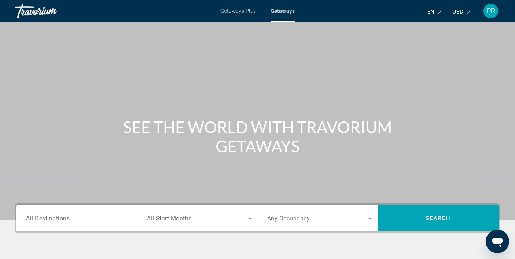
click at [55, 220] on span "All Destinations" at bounding box center [48, 217] width 44 height 7
click at [55, 220] on input "Destination All Destinations" at bounding box center [78, 218] width 105 height 9
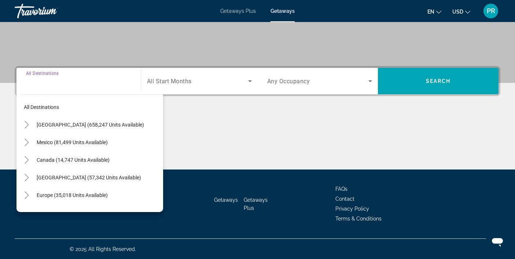
scroll to position [137, 0]
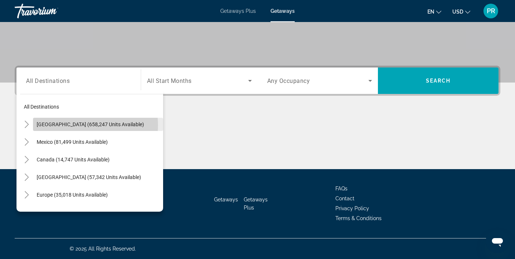
click at [78, 125] on span "[GEOGRAPHIC_DATA] (658,247 units available)" at bounding box center [90, 124] width 107 height 6
type input "**********"
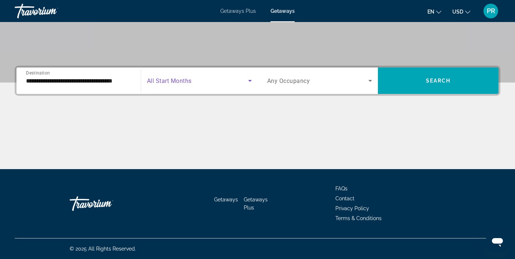
click at [171, 85] on span "Search widget" at bounding box center [197, 80] width 101 height 9
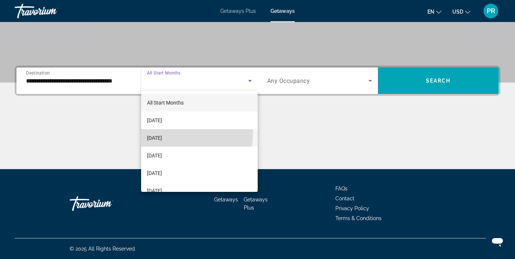
click at [162, 133] on span "[DATE]" at bounding box center [154, 137] width 15 height 9
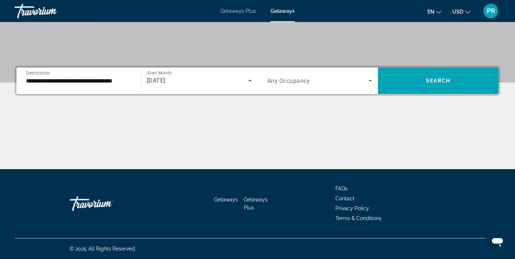
click at [285, 88] on div "Search widget" at bounding box center [319, 80] width 105 height 21
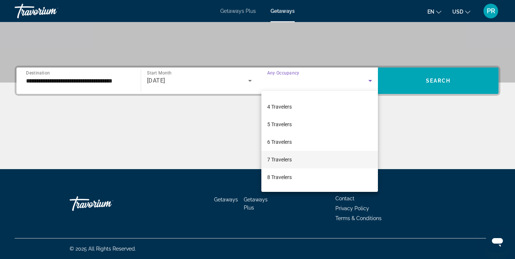
scroll to position [52, 0]
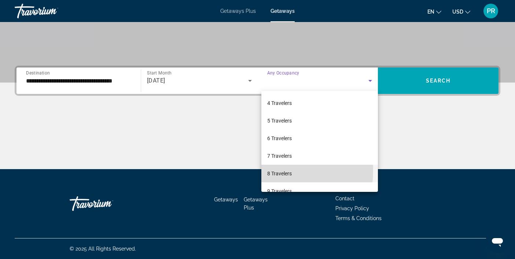
click at [277, 171] on span "8 Travelers" at bounding box center [279, 173] width 25 height 9
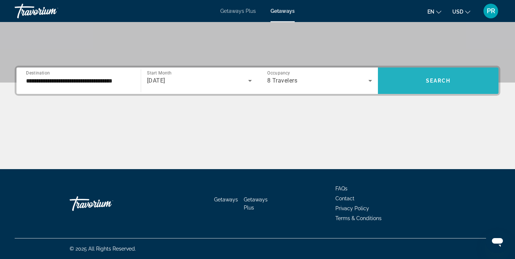
click at [423, 84] on span "Search widget" at bounding box center [438, 81] width 120 height 18
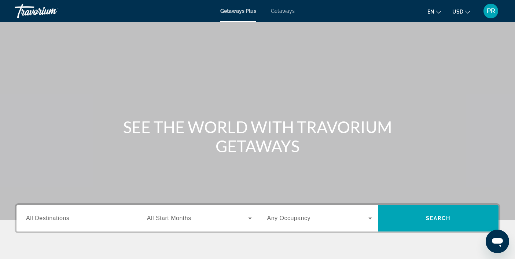
click at [37, 215] on span "All Destinations" at bounding box center [47, 218] width 43 height 6
click at [37, 215] on input "Destination All Destinations" at bounding box center [78, 218] width 105 height 9
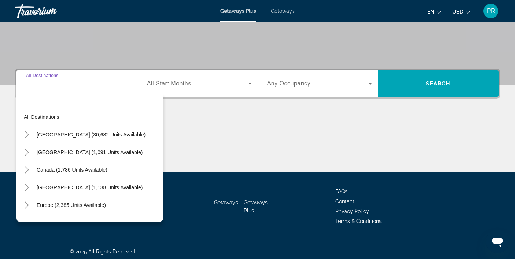
scroll to position [137, 0]
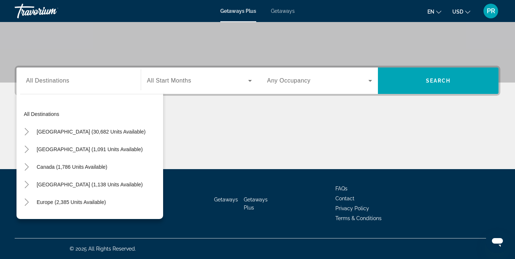
click at [279, 7] on div "Getaways Plus Getaways en English Español Français Italiano Português русский U…" at bounding box center [257, 10] width 515 height 19
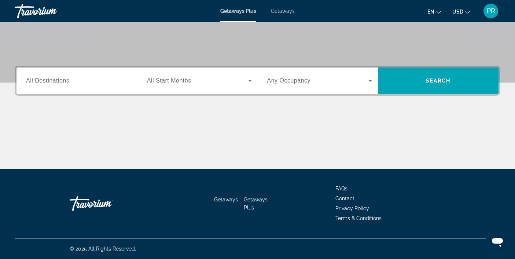
click at [279, 10] on span "Getaways" at bounding box center [283, 11] width 24 height 6
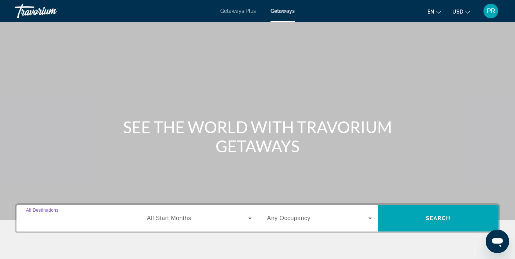
click at [69, 218] on input "Destination All Destinations" at bounding box center [78, 218] width 105 height 9
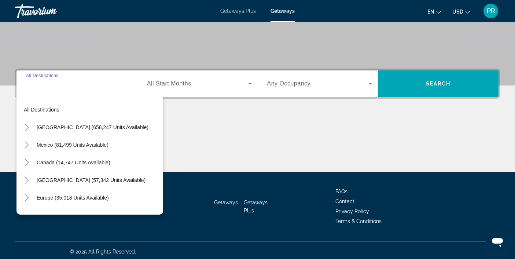
scroll to position [137, 0]
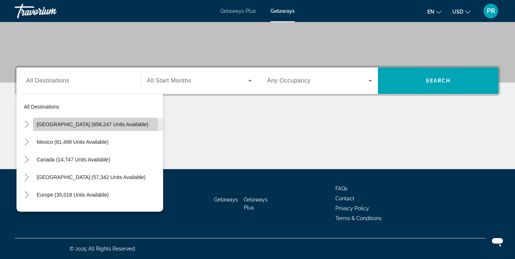
click at [94, 124] on span "[GEOGRAPHIC_DATA] (658,247 units available)" at bounding box center [93, 124] width 112 height 6
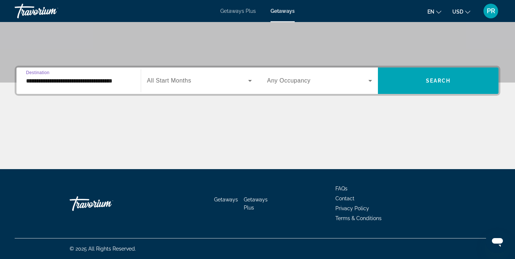
click at [109, 82] on input "**********" at bounding box center [78, 81] width 105 height 9
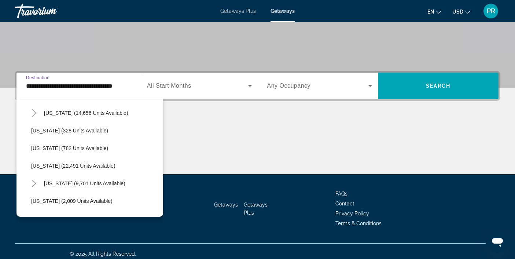
scroll to position [547, 0]
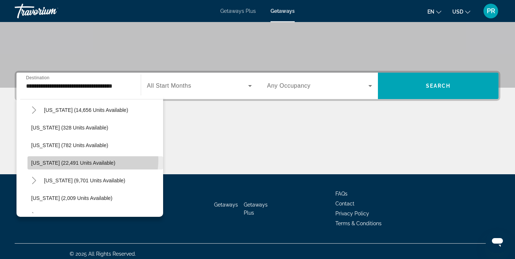
click at [86, 160] on span "[US_STATE] (22,491 units available)" at bounding box center [73, 163] width 84 height 6
type input "**********"
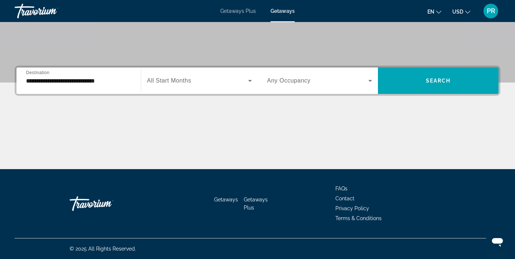
click at [191, 88] on div "Search widget" at bounding box center [199, 80] width 105 height 21
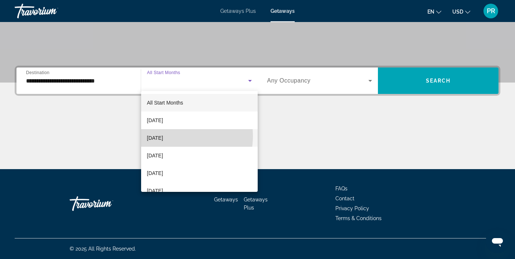
click at [163, 135] on span "[DATE]" at bounding box center [155, 137] width 16 height 9
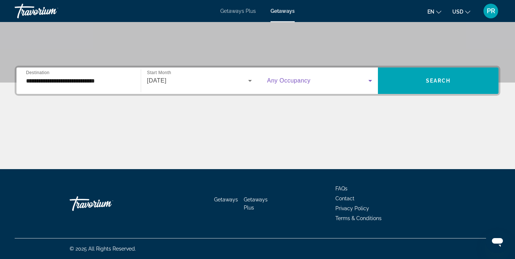
click at [279, 84] on span "Search widget" at bounding box center [317, 80] width 101 height 9
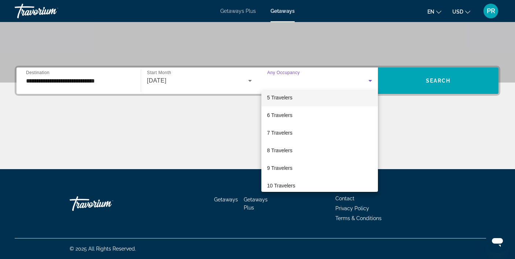
scroll to position [79, 0]
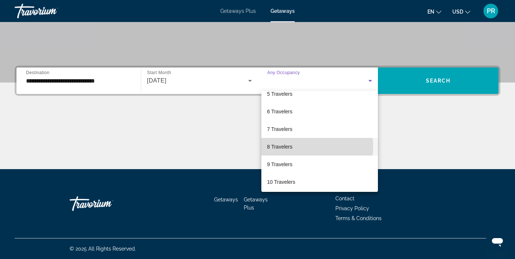
click at [286, 146] on span "8 Travelers" at bounding box center [279, 146] width 25 height 9
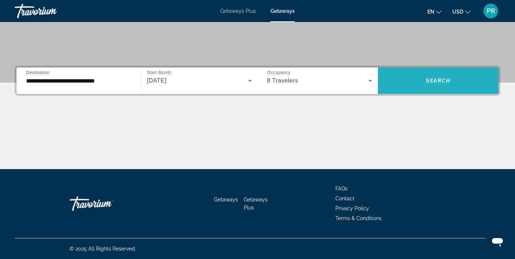
click at [413, 83] on span "Search widget" at bounding box center [438, 81] width 120 height 18
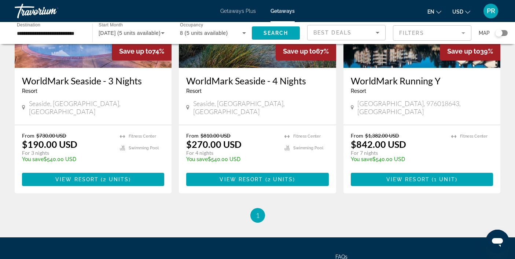
scroll to position [119, 0]
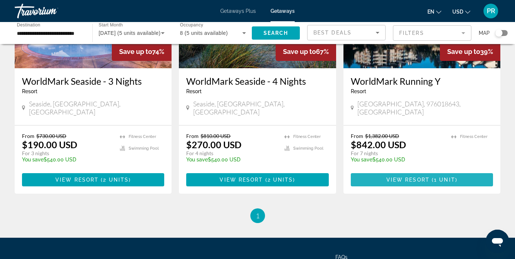
click at [380, 173] on span "Main content" at bounding box center [421, 180] width 142 height 18
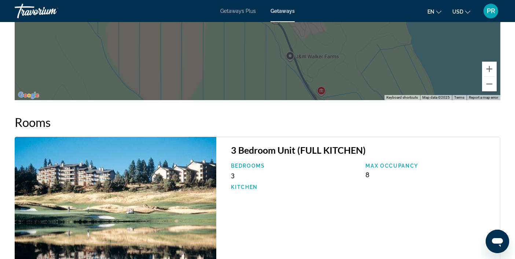
scroll to position [962, 0]
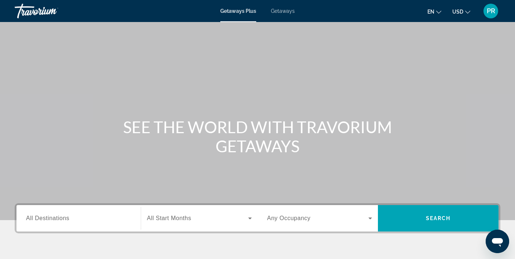
click at [285, 12] on span "Getaways" at bounding box center [283, 11] width 24 height 6
click at [58, 220] on span "All Destinations" at bounding box center [47, 218] width 43 height 6
click at [58, 220] on input "Destination All Destinations" at bounding box center [78, 218] width 105 height 9
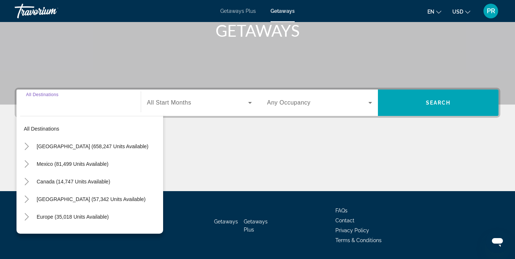
scroll to position [137, 0]
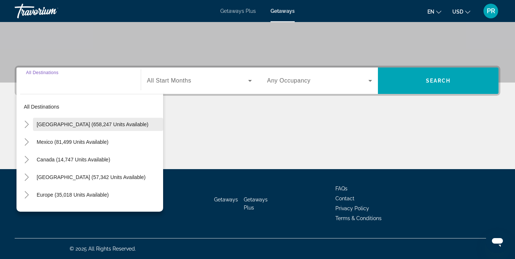
click at [81, 125] on span "[GEOGRAPHIC_DATA] (658,247 units available)" at bounding box center [93, 124] width 112 height 6
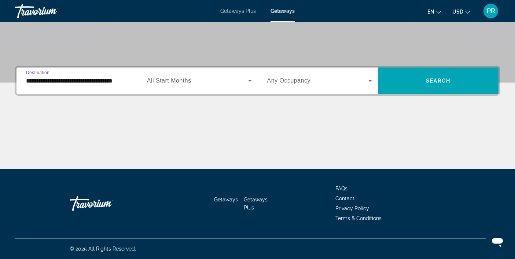
click at [86, 79] on input "**********" at bounding box center [78, 81] width 105 height 9
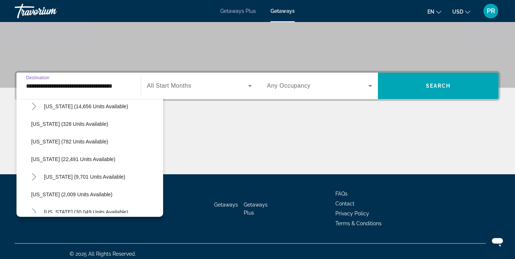
scroll to position [553, 0]
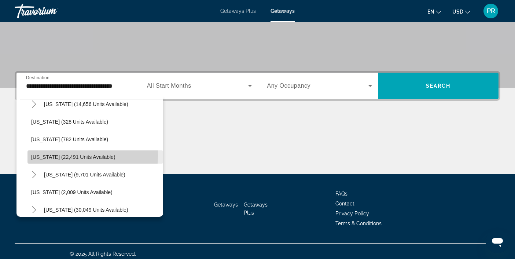
click at [76, 155] on span "[US_STATE] (22,491 units available)" at bounding box center [73, 157] width 84 height 6
type input "**********"
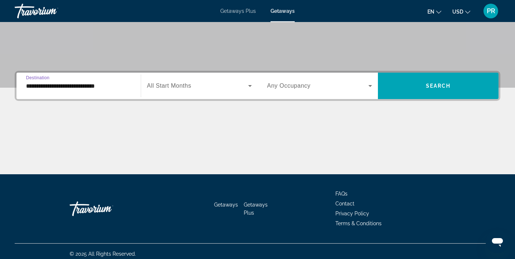
scroll to position [137, 0]
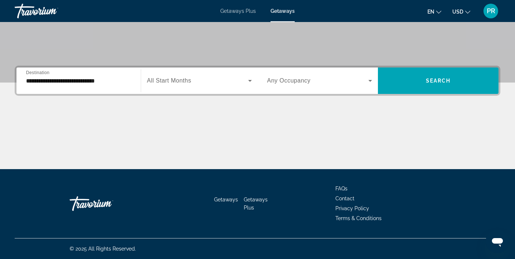
click at [183, 82] on span "All Start Months" at bounding box center [169, 80] width 44 height 6
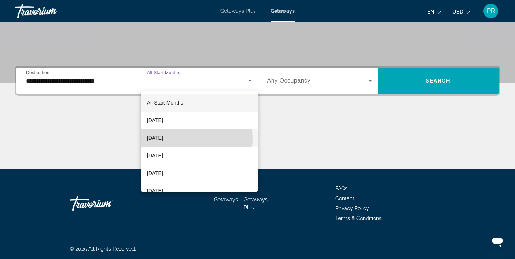
click at [163, 138] on span "[DATE]" at bounding box center [155, 137] width 16 height 9
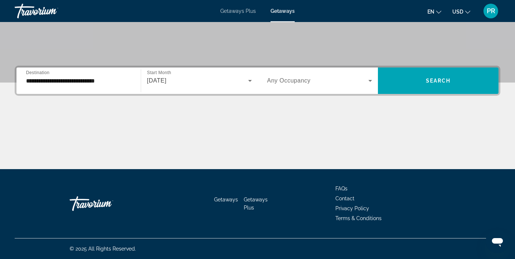
click at [279, 79] on span "Any Occupancy" at bounding box center [289, 80] width 44 height 6
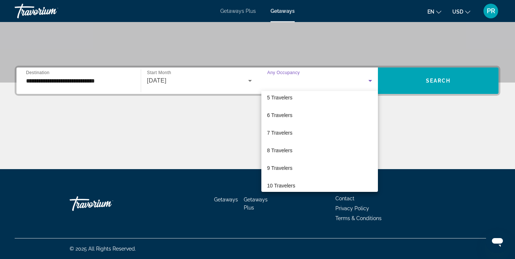
scroll to position [75, 0]
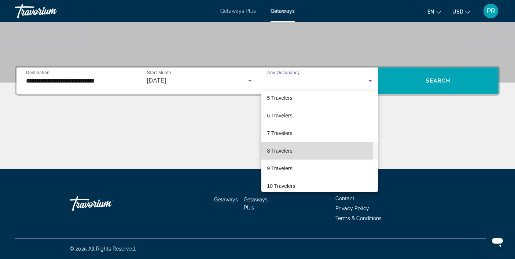
click at [283, 151] on span "8 Travelers" at bounding box center [279, 150] width 25 height 9
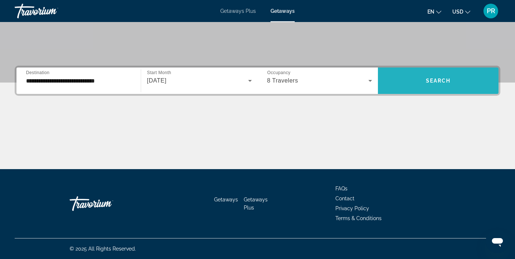
click at [396, 89] on span "Search widget" at bounding box center [438, 80] width 120 height 26
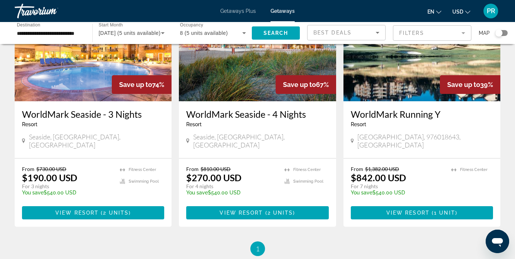
scroll to position [86, 0]
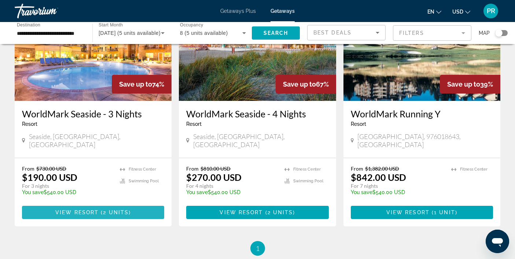
click at [111, 209] on span "2 units" at bounding box center [116, 212] width 26 height 6
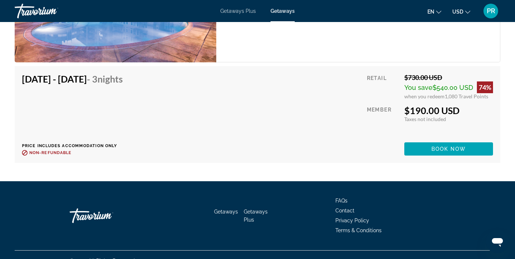
scroll to position [1575, 0]
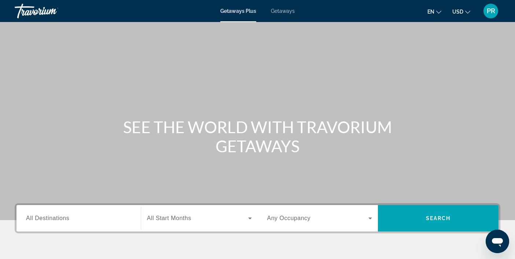
click at [282, 10] on span "Getaways" at bounding box center [283, 11] width 24 height 6
click at [70, 218] on input "Destination All Destinations" at bounding box center [78, 218] width 105 height 9
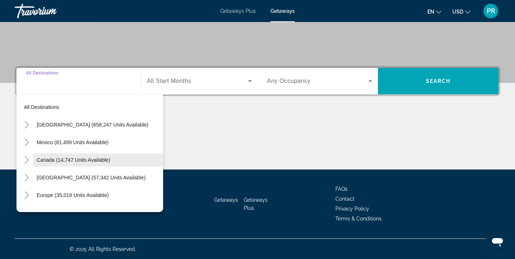
scroll to position [137, 0]
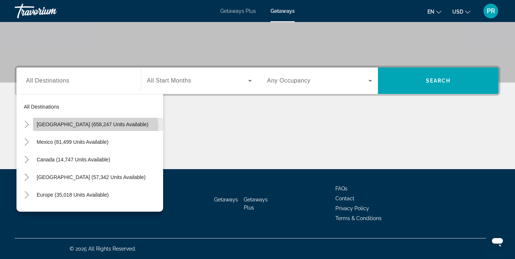
click at [89, 128] on span "Search widget" at bounding box center [98, 124] width 130 height 18
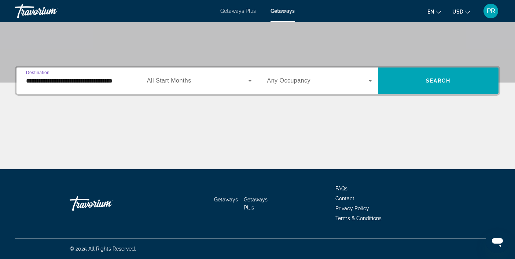
click at [90, 82] on input "**********" at bounding box center [78, 81] width 105 height 9
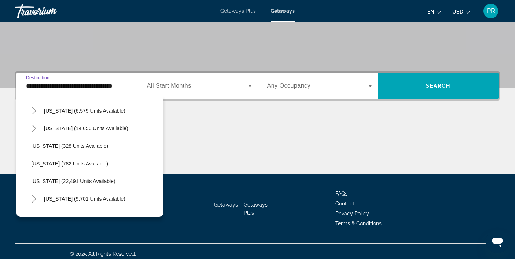
scroll to position [530, 0]
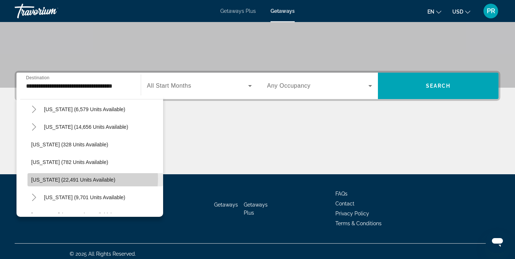
click at [76, 178] on span "[US_STATE] (22,491 units available)" at bounding box center [73, 180] width 84 height 6
type input "**********"
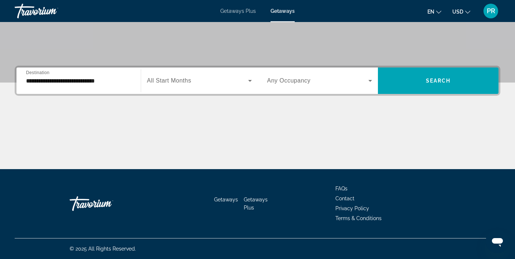
click at [183, 75] on div "Search widget" at bounding box center [199, 80] width 105 height 21
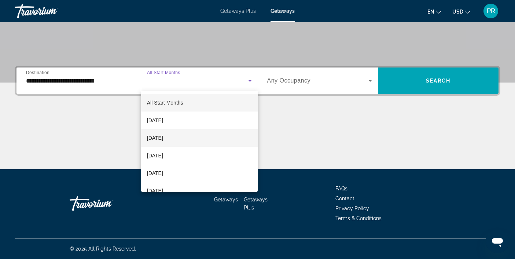
click at [163, 139] on span "[DATE]" at bounding box center [155, 137] width 16 height 9
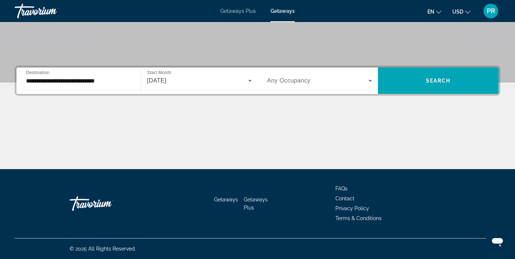
click at [283, 80] on span "Any Occupancy" at bounding box center [289, 80] width 44 height 6
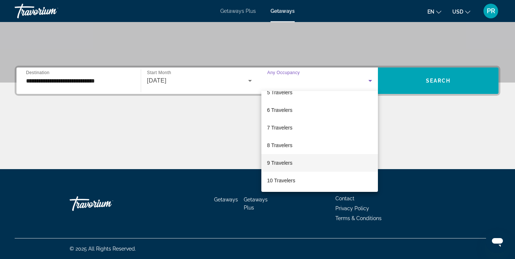
scroll to position [80, 0]
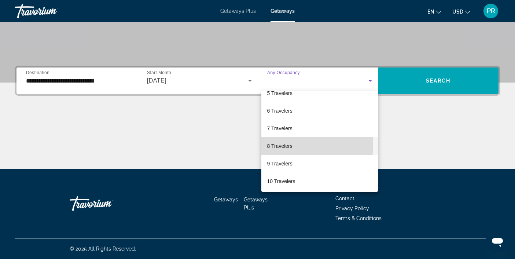
click at [289, 144] on span "8 Travelers" at bounding box center [279, 145] width 25 height 9
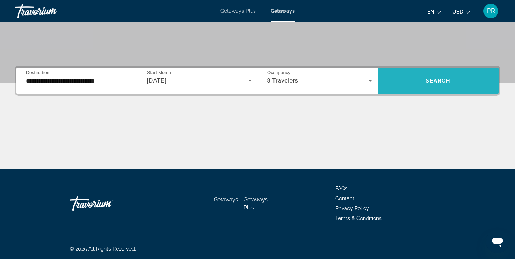
click at [417, 78] on span "Search widget" at bounding box center [438, 81] width 120 height 18
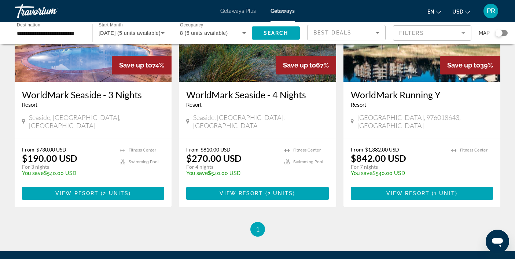
scroll to position [107, 0]
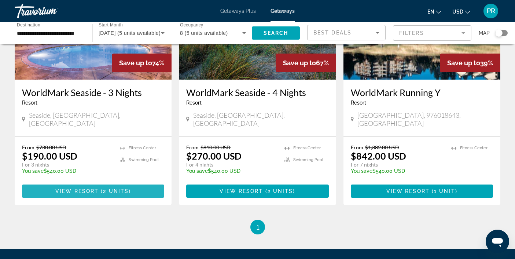
click at [109, 188] on span "2 units" at bounding box center [116, 191] width 26 height 6
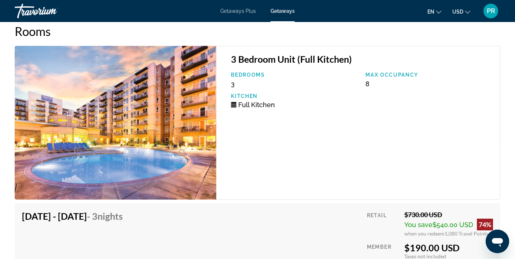
scroll to position [1441, 0]
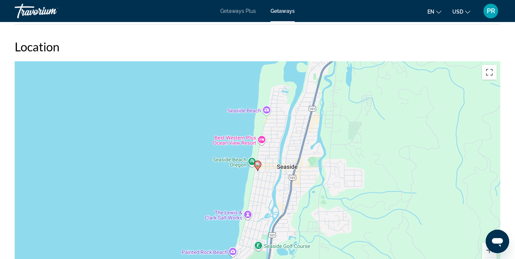
scroll to position [1138, 0]
